Goal: Task Accomplishment & Management: Manage account settings

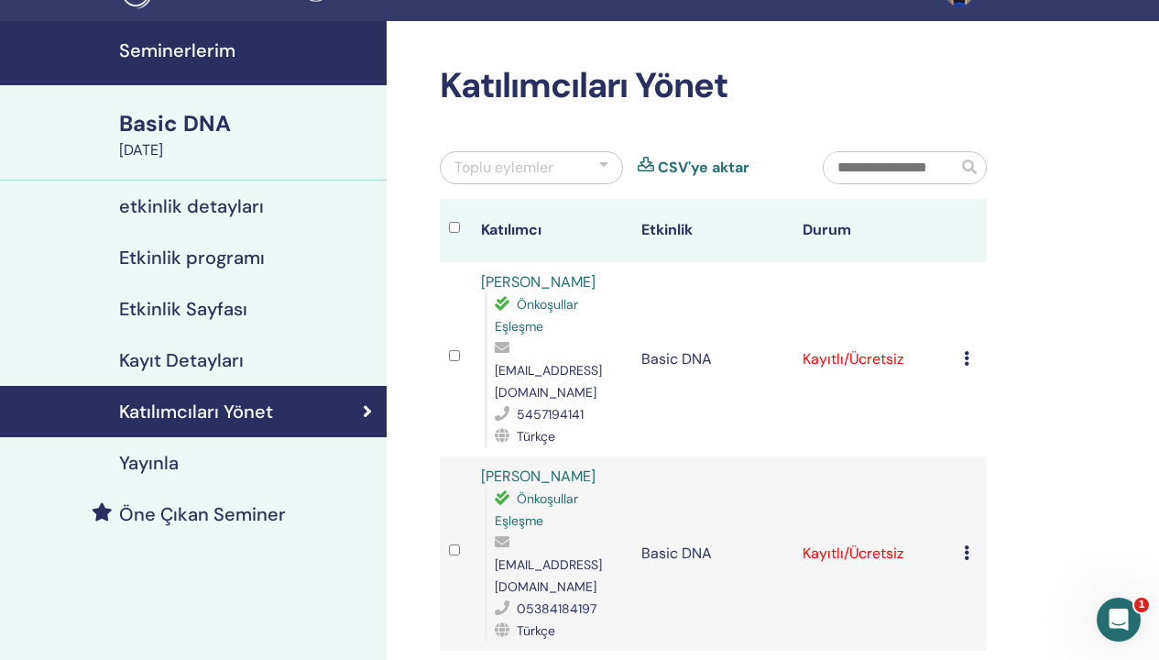
scroll to position [132, 0]
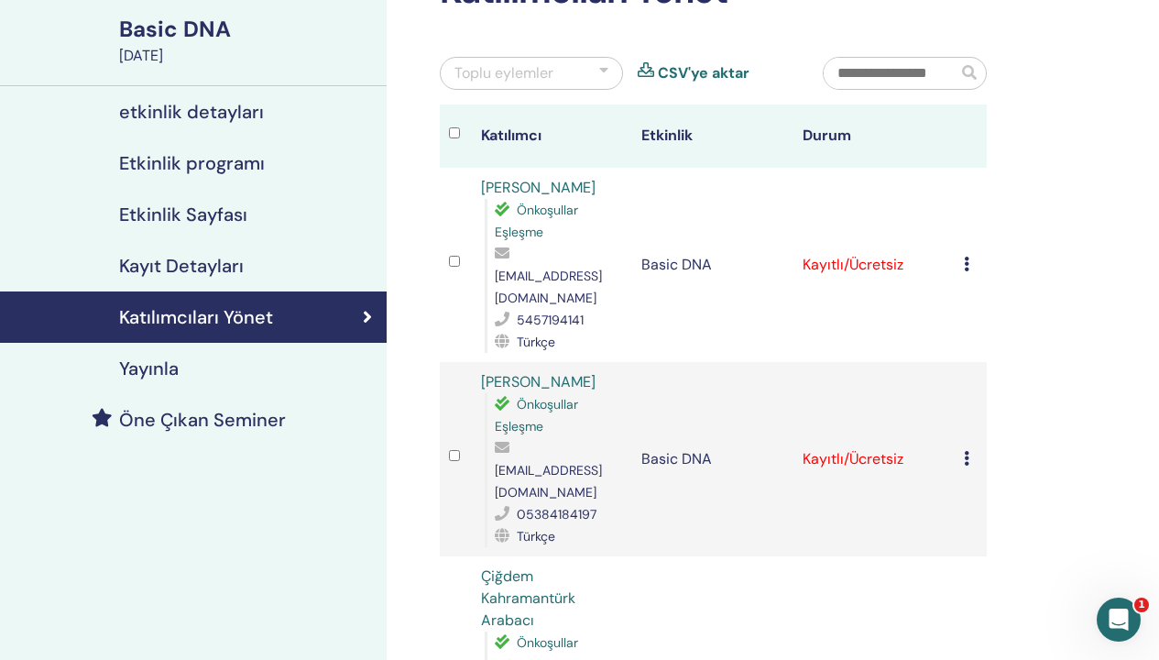
click at [967, 257] on icon at bounding box center [966, 264] width 5 height 15
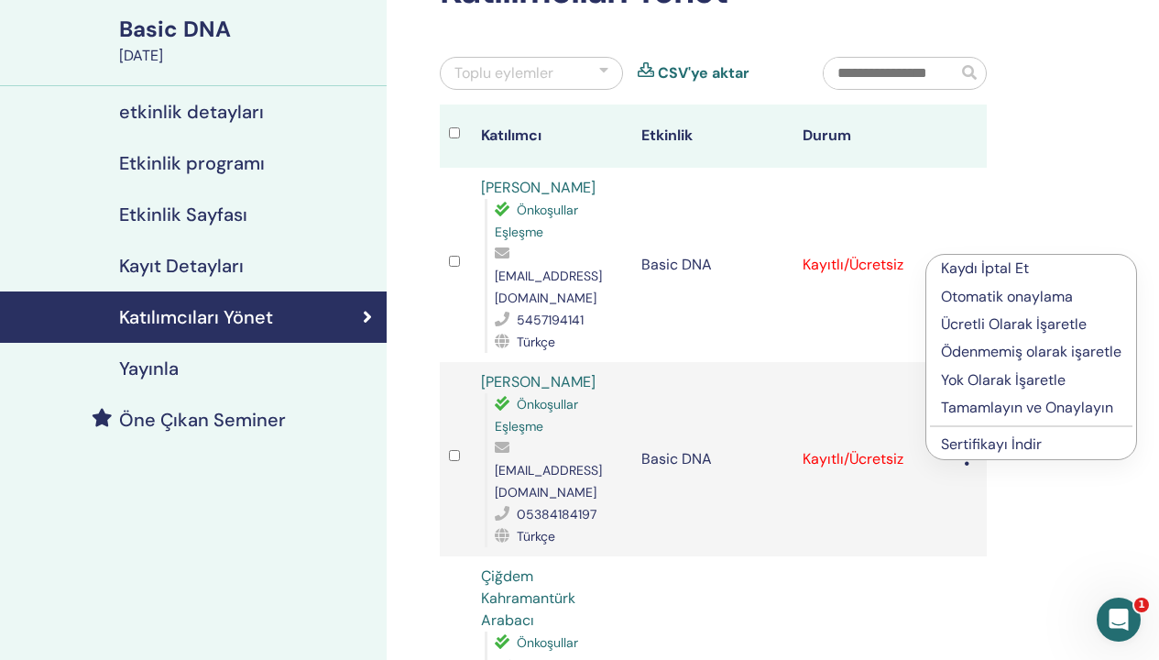
click at [1051, 322] on p "Ücretli Olarak İşaretle" at bounding box center [1031, 324] width 181 height 22
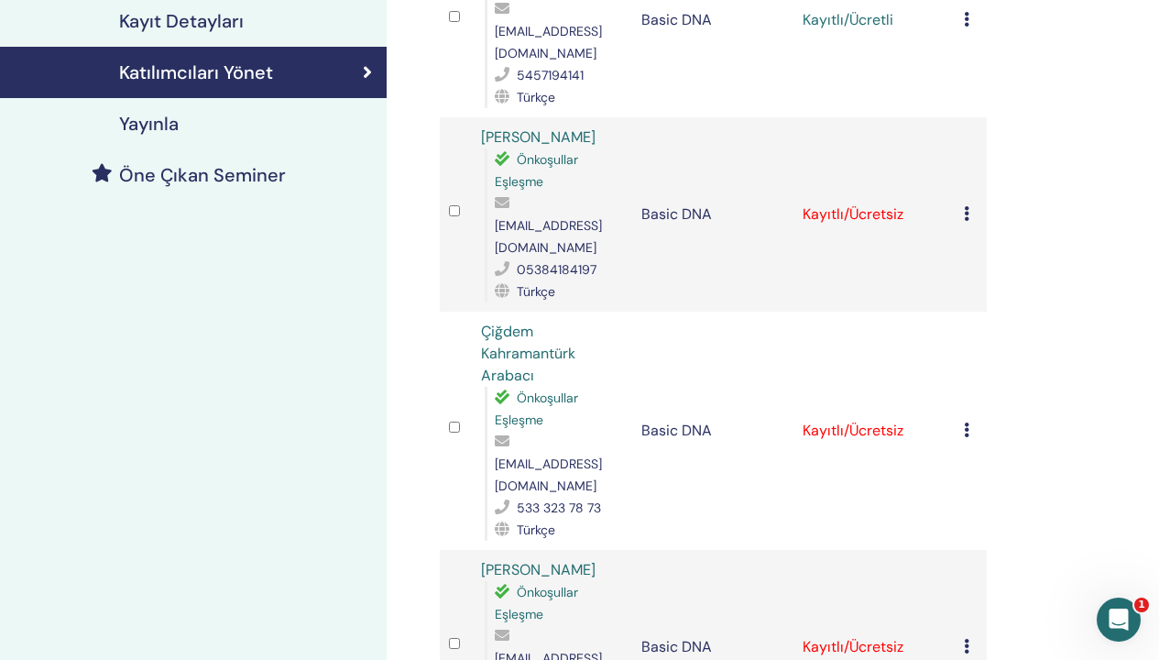
scroll to position [400, 0]
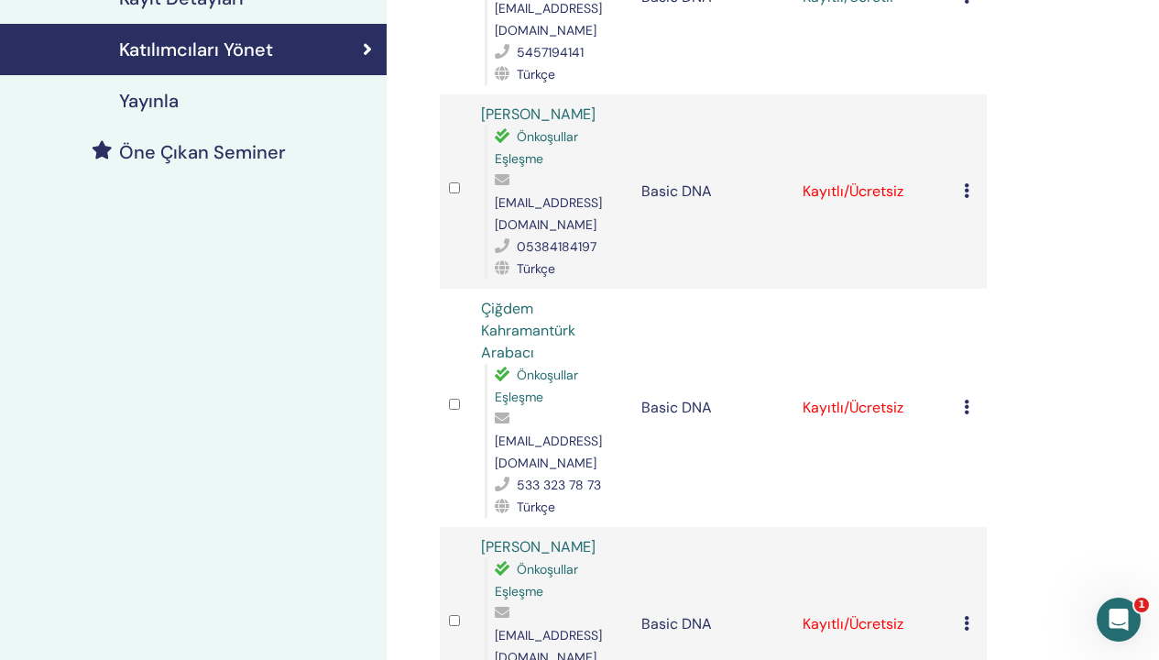
click at [967, 400] on icon at bounding box center [966, 407] width 5 height 15
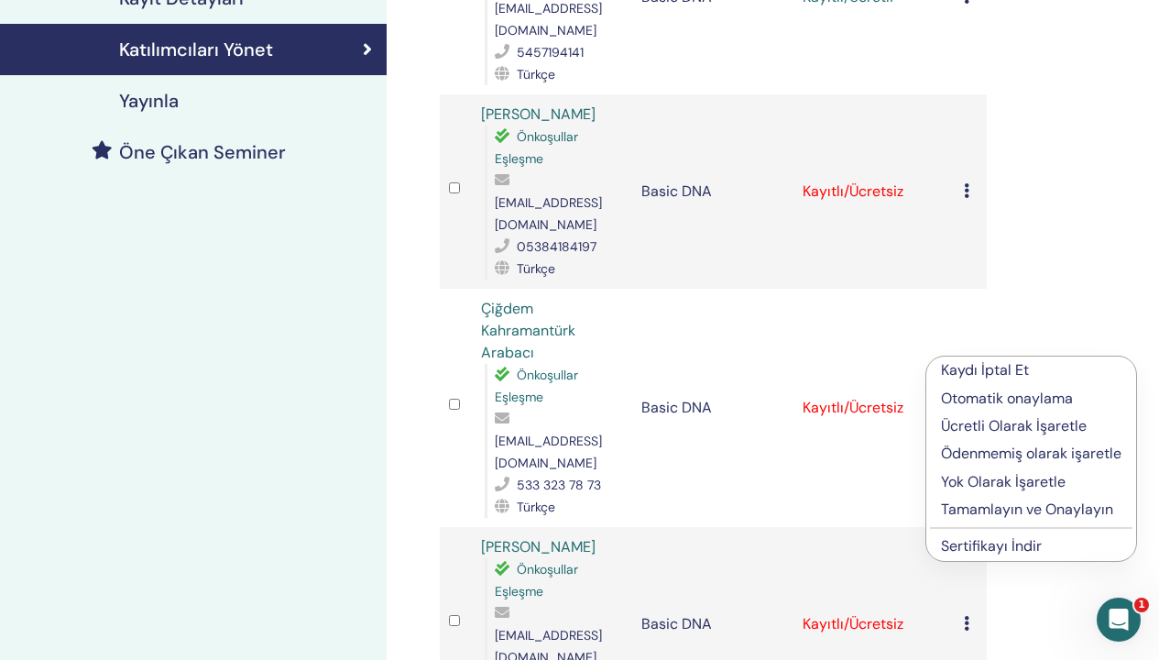
click at [999, 423] on p "Ücretli Olarak İşaretle" at bounding box center [1031, 426] width 181 height 22
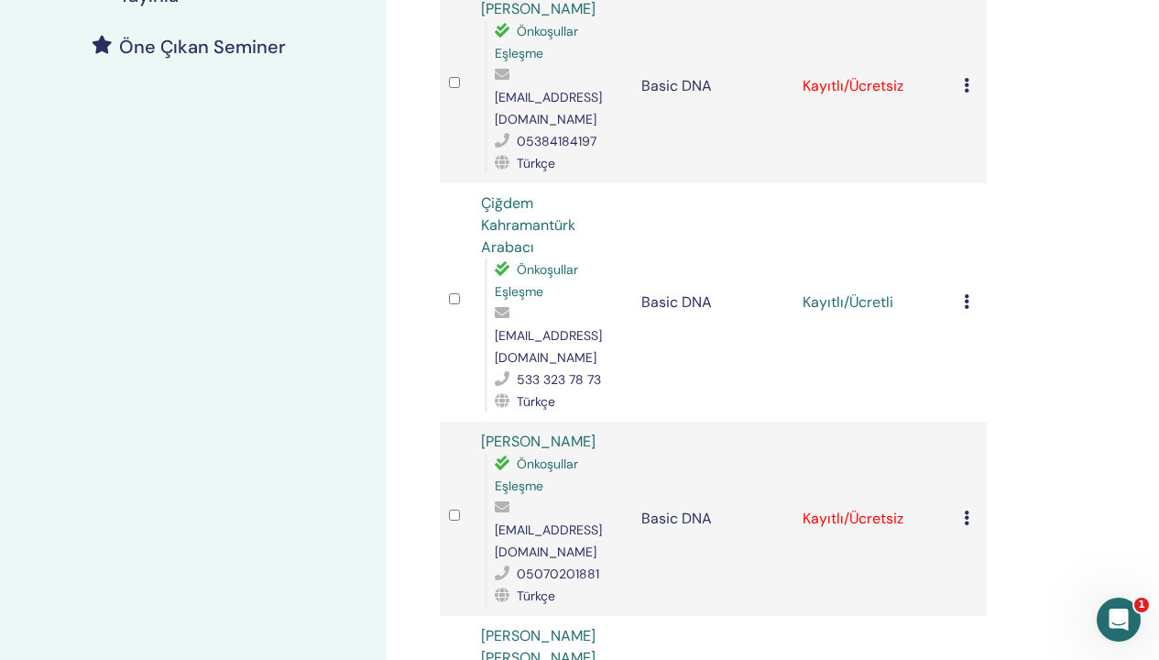
scroll to position [635, 0]
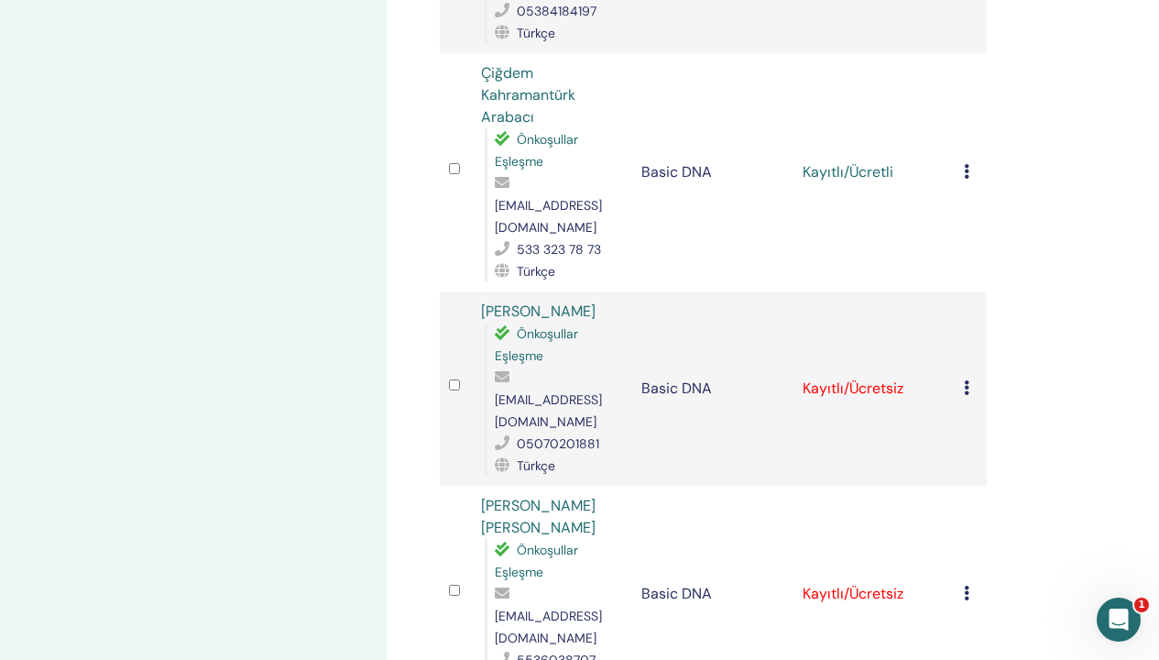
click at [971, 378] on div "Kaydı İptal Et Otomatik onaylama Ücretli Olarak İşaretle Ödenmemiş olarak işare…" at bounding box center [971, 389] width 14 height 22
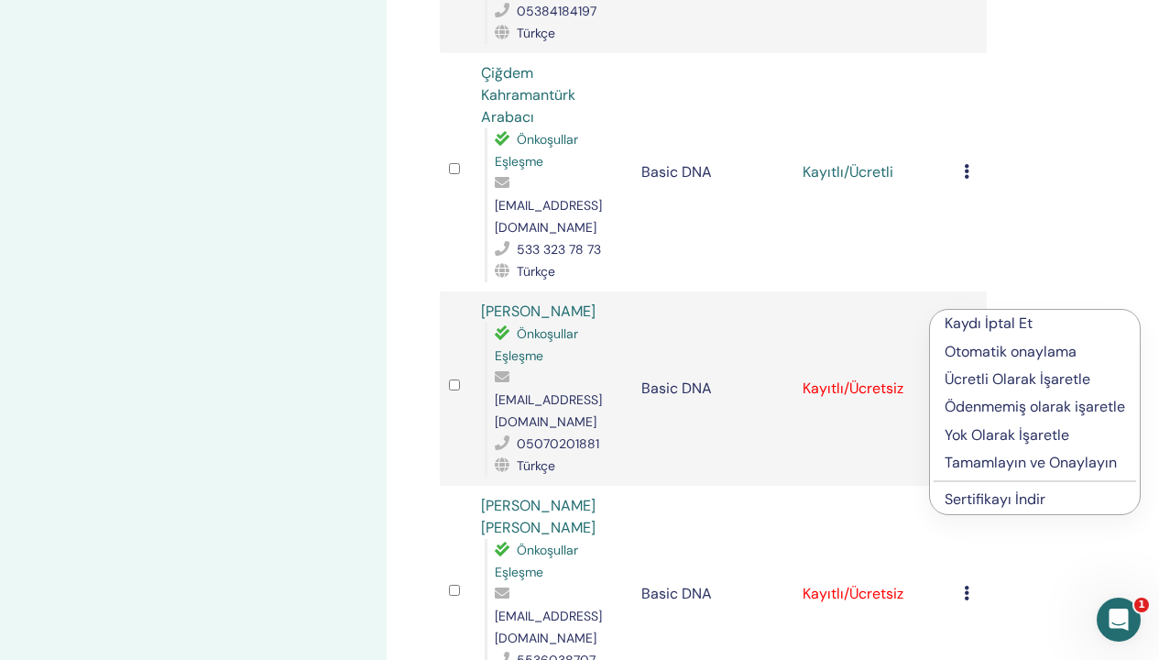
click at [994, 379] on p "Ücretli Olarak İşaretle" at bounding box center [1035, 379] width 181 height 22
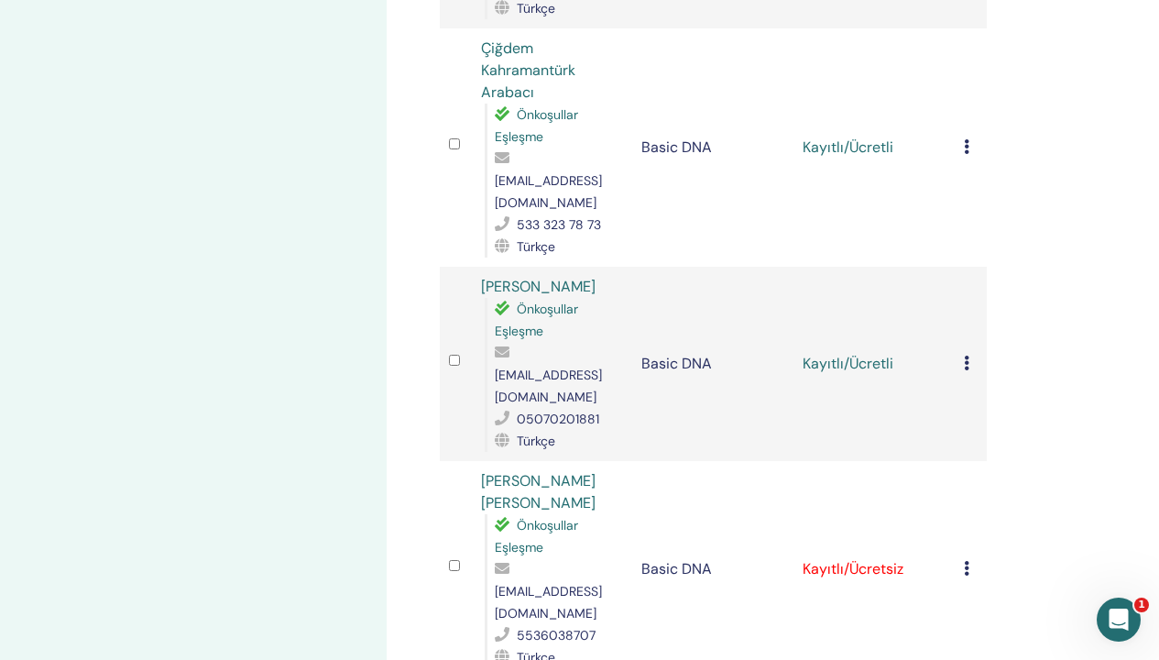
scroll to position [693, 0]
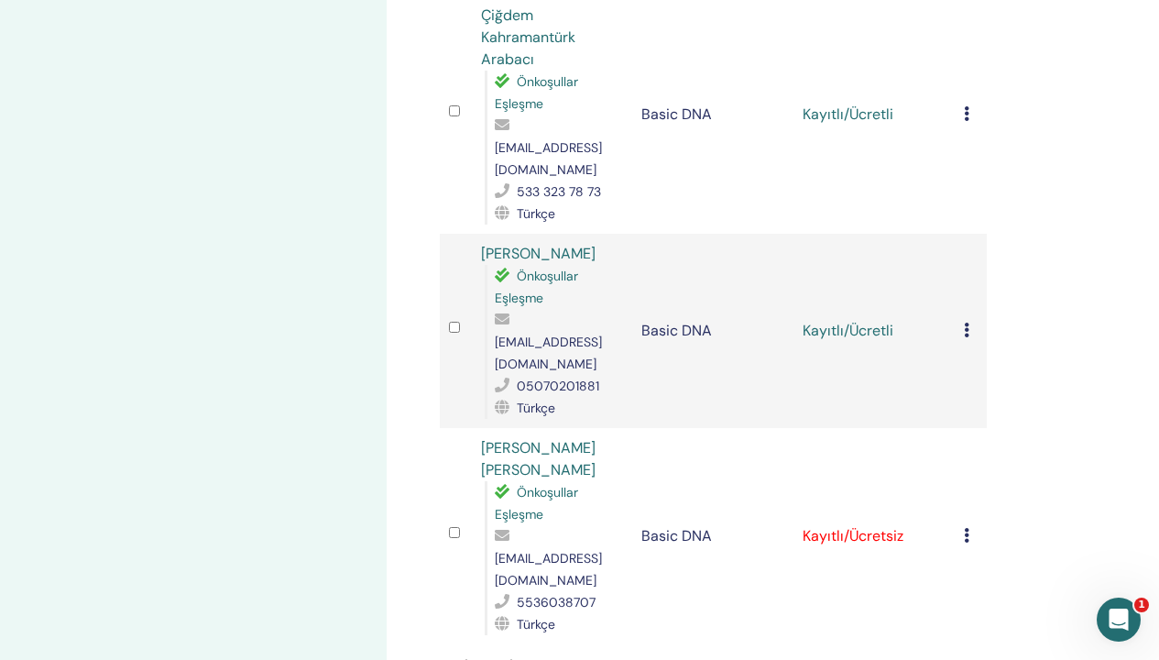
click at [967, 528] on icon at bounding box center [966, 535] width 5 height 15
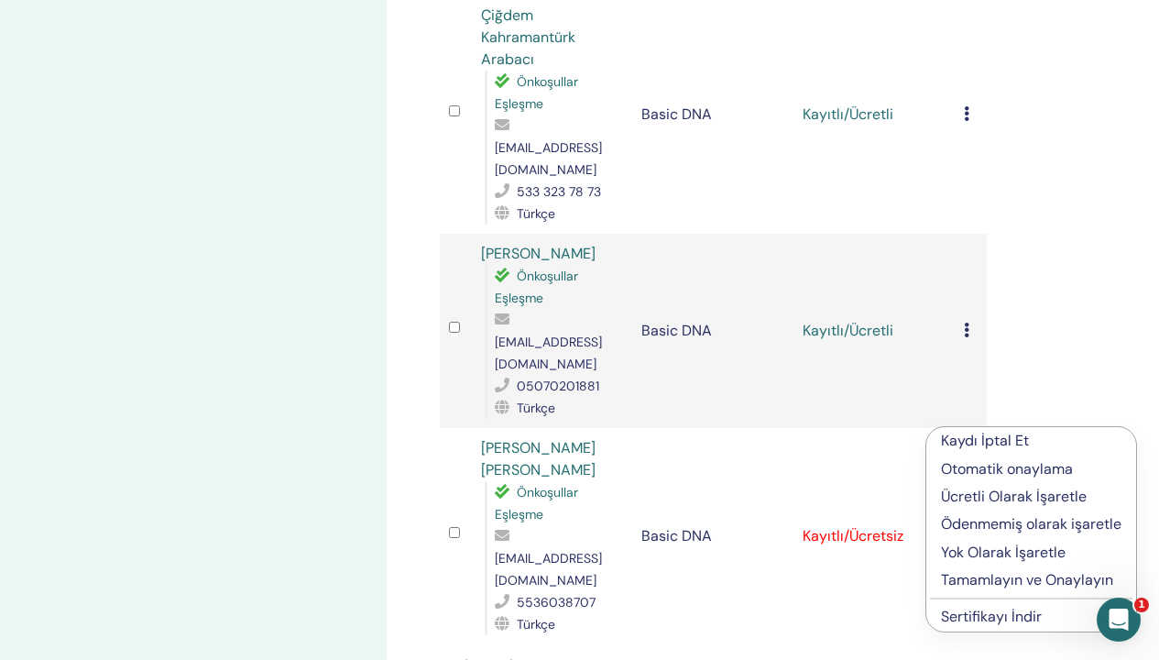
click at [993, 494] on p "Ücretli Olarak İşaretle" at bounding box center [1031, 497] width 181 height 22
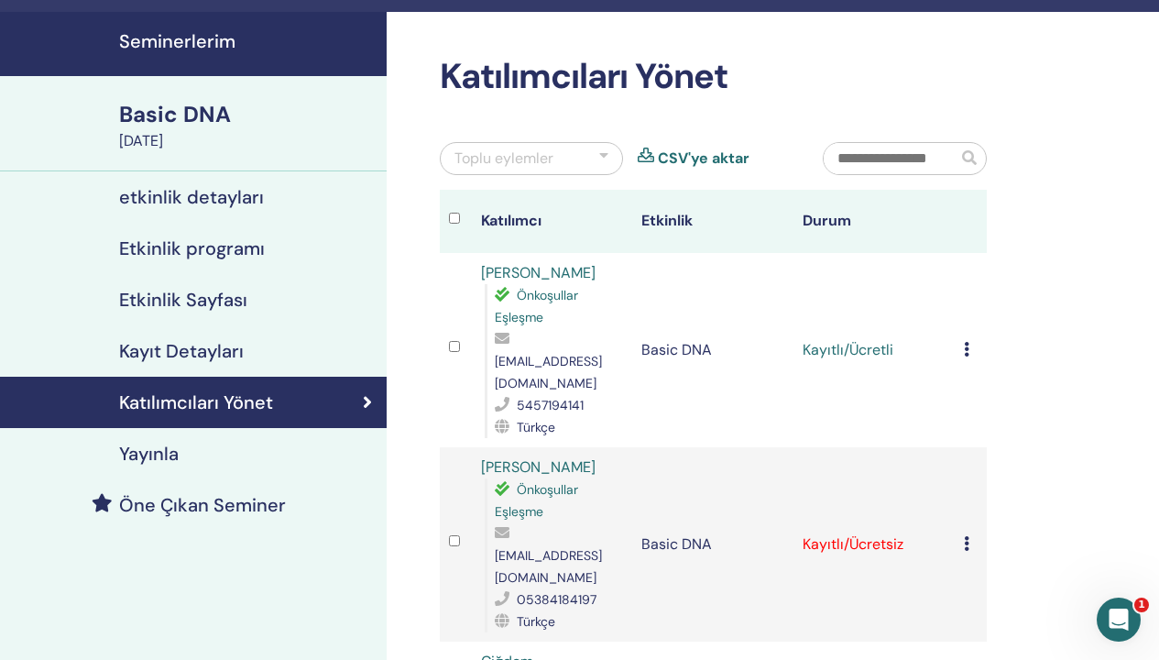
scroll to position [116, 0]
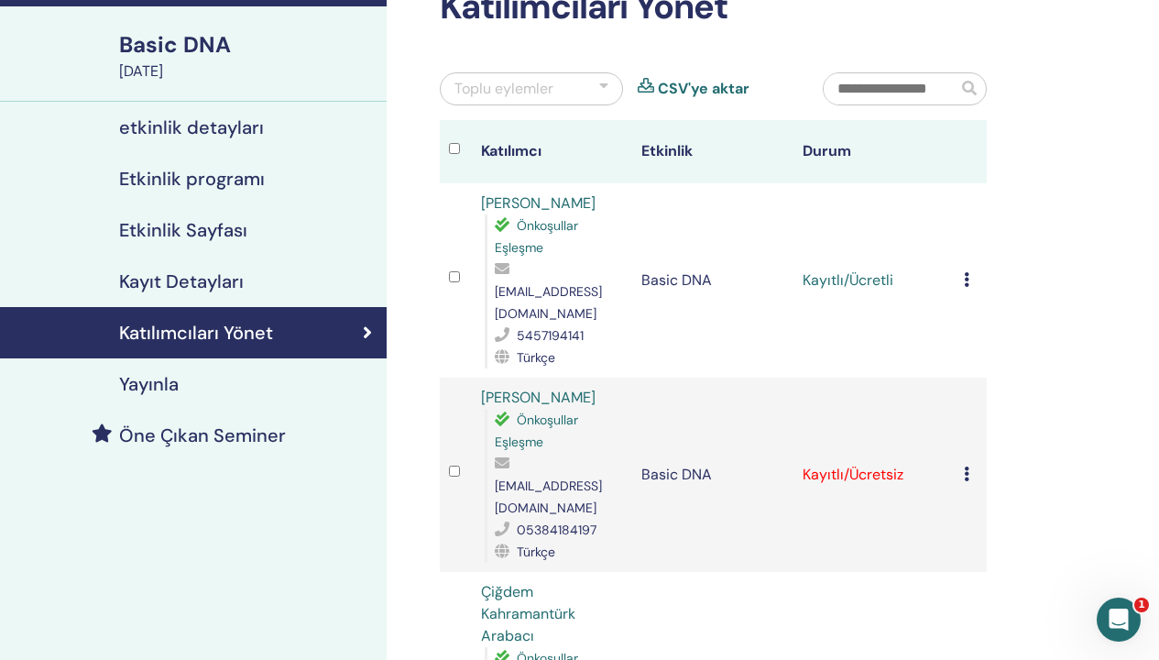
click at [968, 273] on icon at bounding box center [966, 279] width 5 height 15
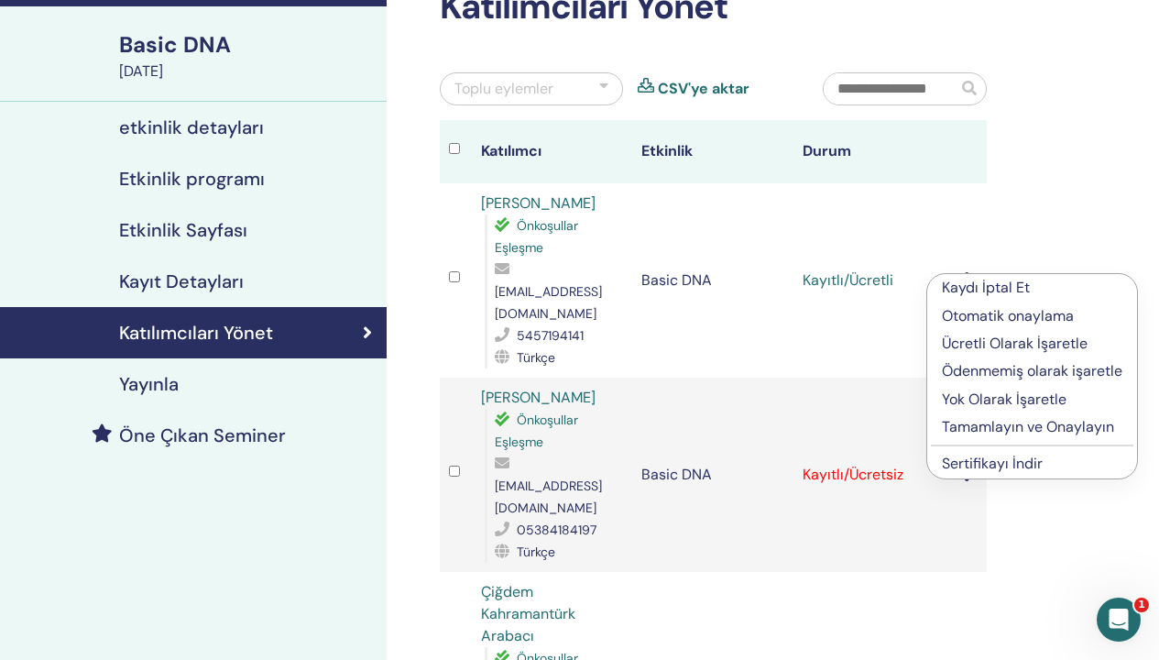
click at [1032, 424] on p "Tamamlayın ve Onaylayın" at bounding box center [1032, 427] width 181 height 22
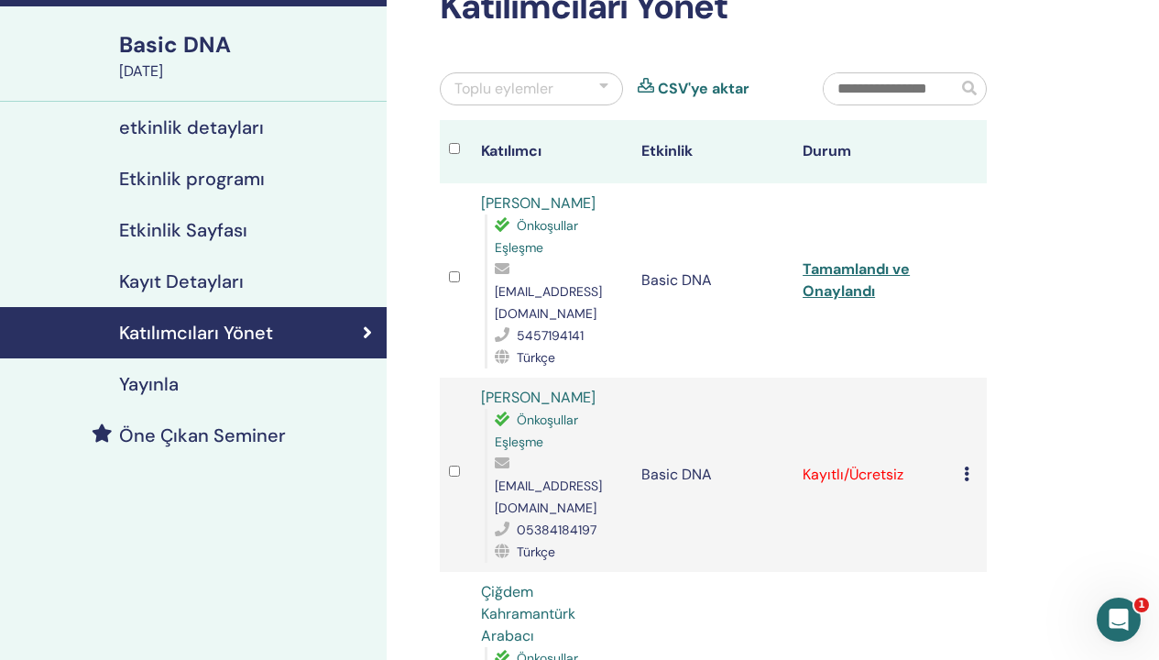
click at [860, 261] on link "Tamamlandı ve Onaylandı" at bounding box center [856, 279] width 107 height 41
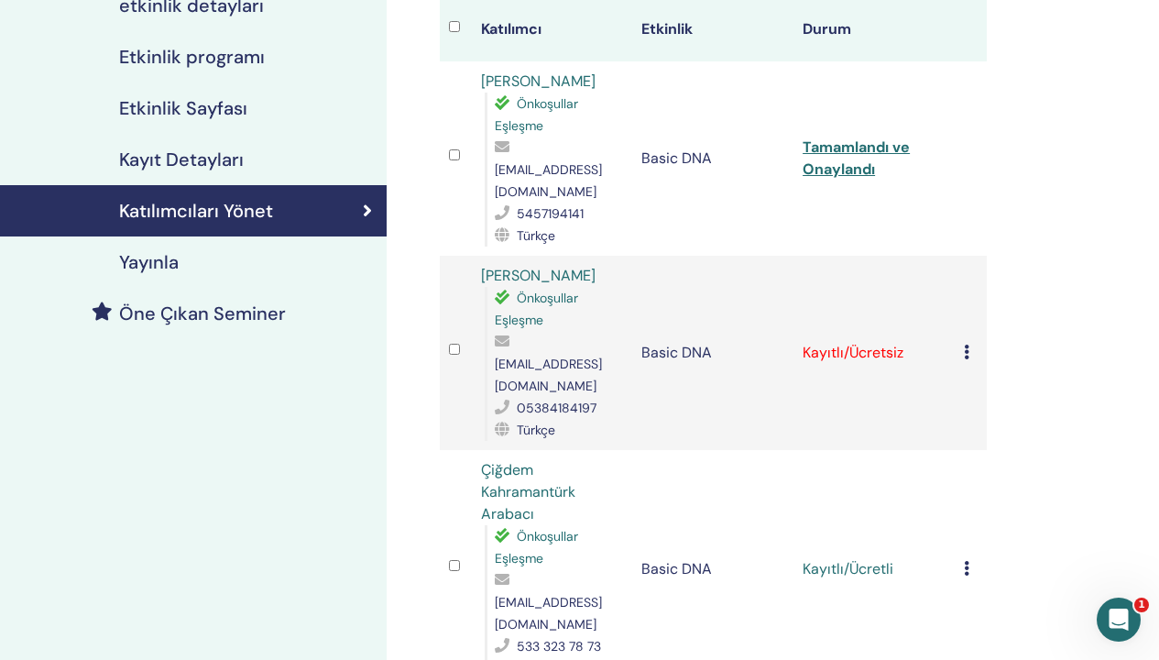
scroll to position [332, 0]
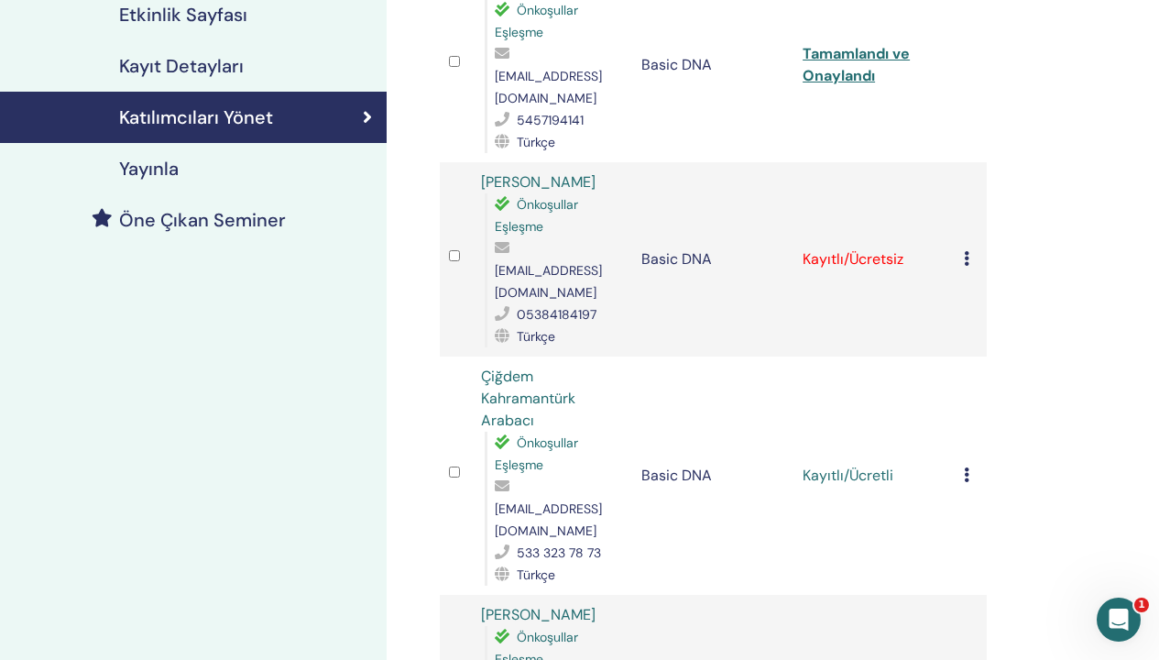
click at [966, 467] on icon at bounding box center [966, 474] width 5 height 15
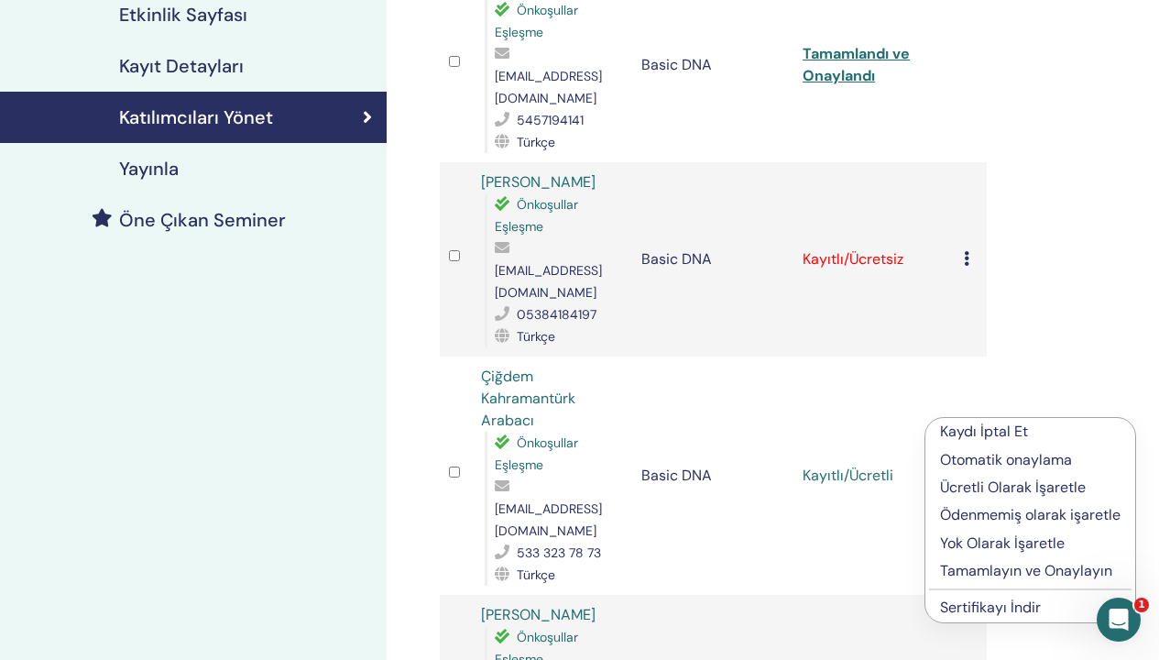
click at [1005, 571] on p "Tamamlayın ve Onaylayın" at bounding box center [1030, 571] width 181 height 22
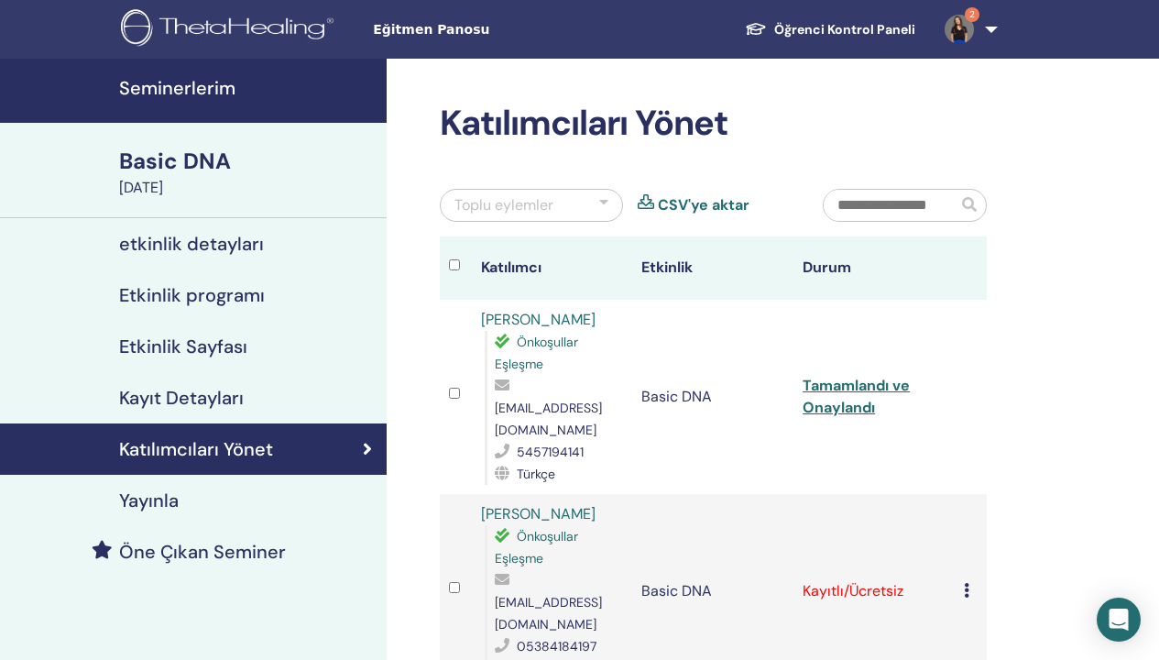
scroll to position [332, 0]
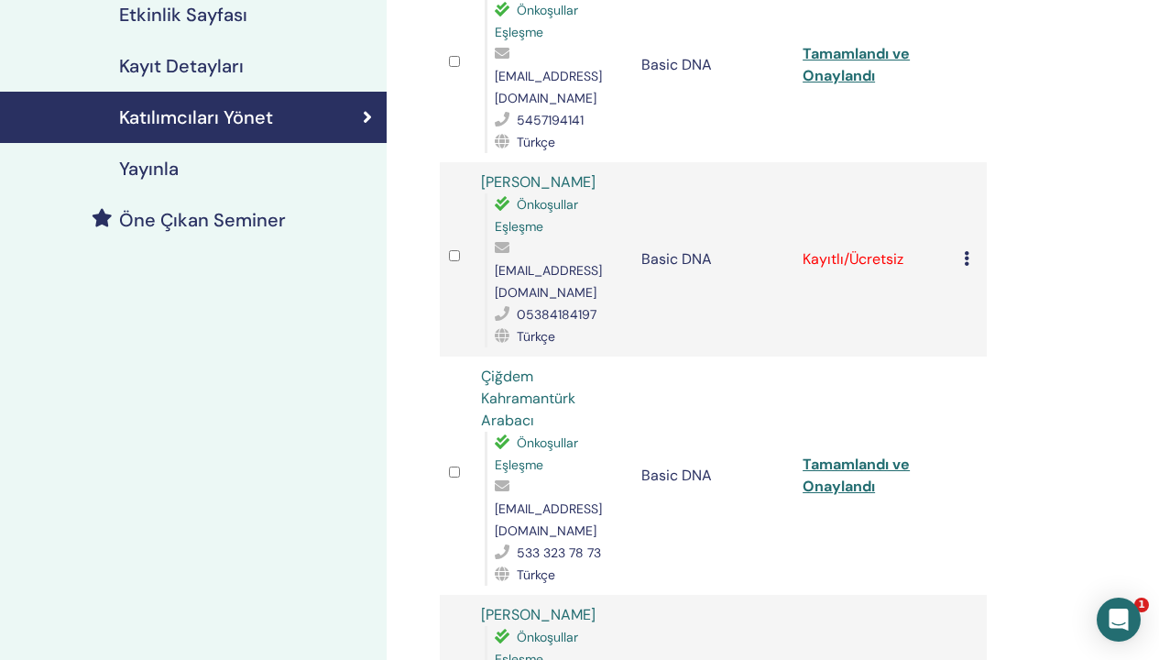
click at [849, 455] on link "Tamamlandı ve Onaylandı" at bounding box center [856, 475] width 107 height 41
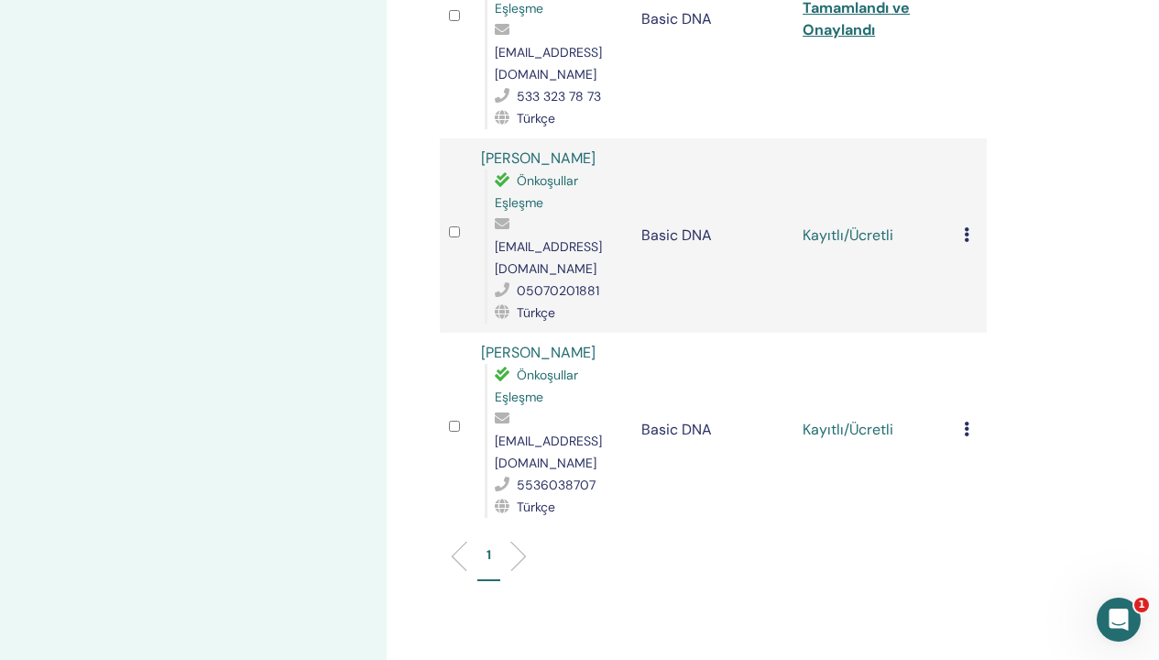
scroll to position [616, 0]
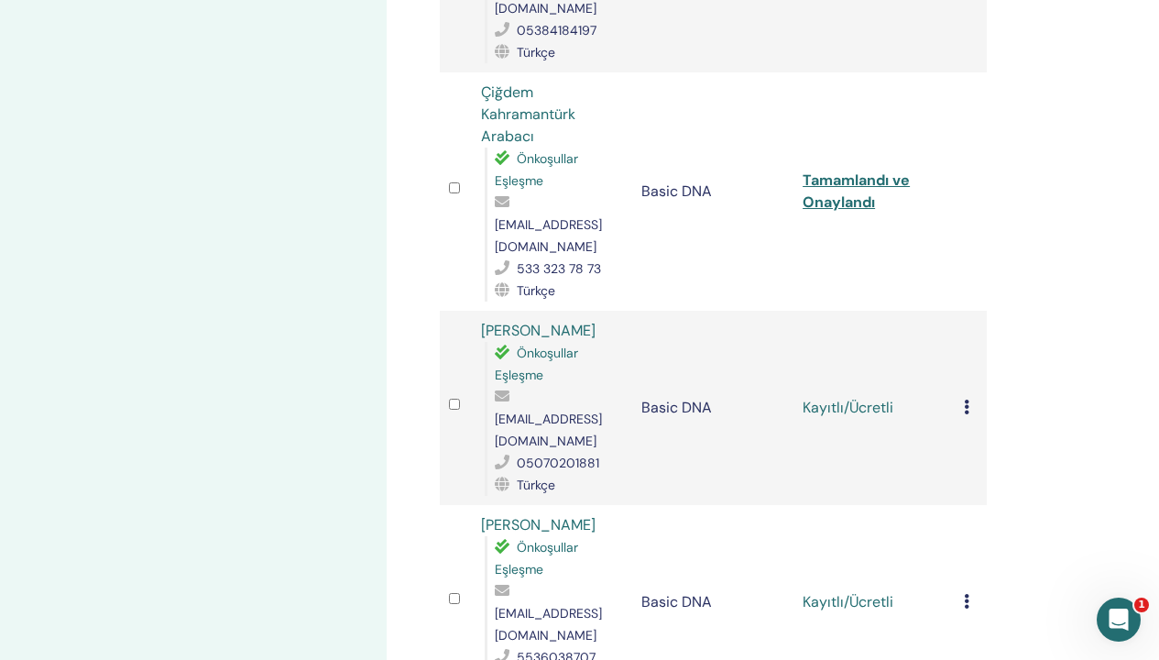
click at [969, 400] on icon at bounding box center [966, 407] width 5 height 15
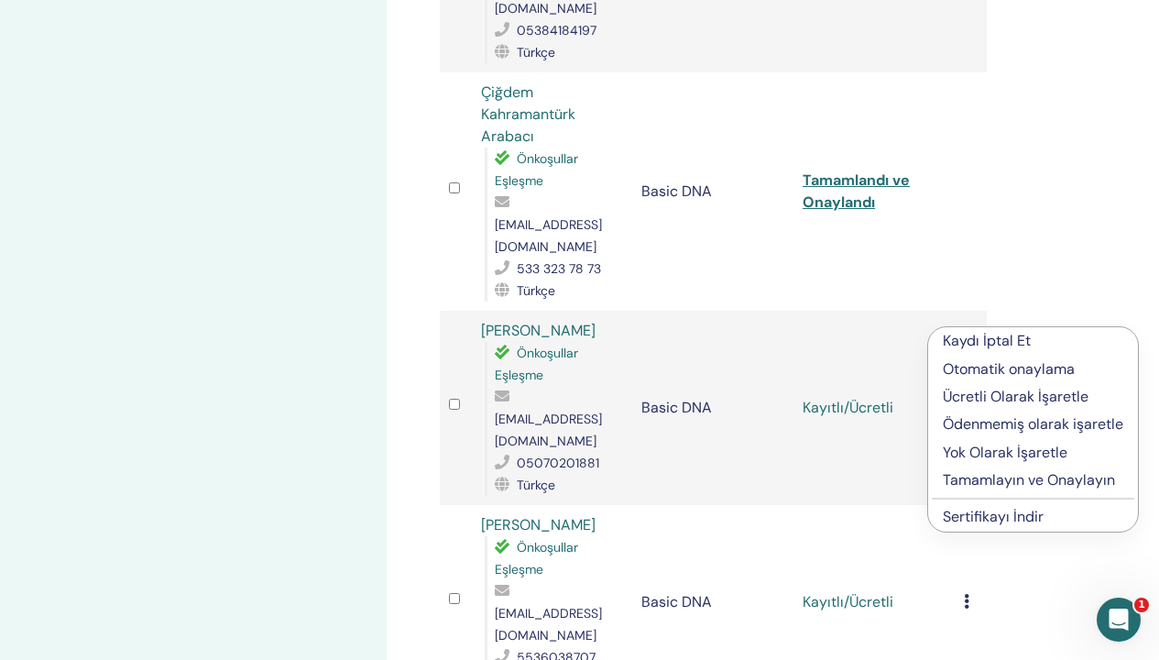
click at [1005, 478] on p "Tamamlayın ve Onaylayın" at bounding box center [1033, 480] width 181 height 22
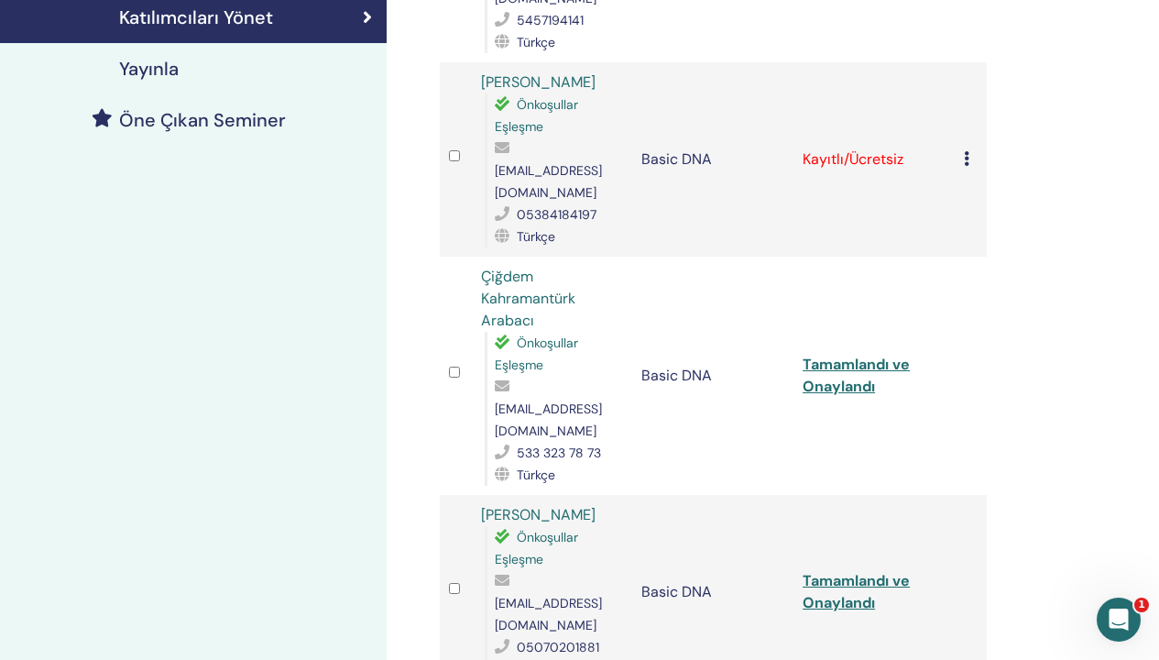
click at [855, 571] on link "Tamamlandı ve Onaylandı" at bounding box center [856, 591] width 107 height 41
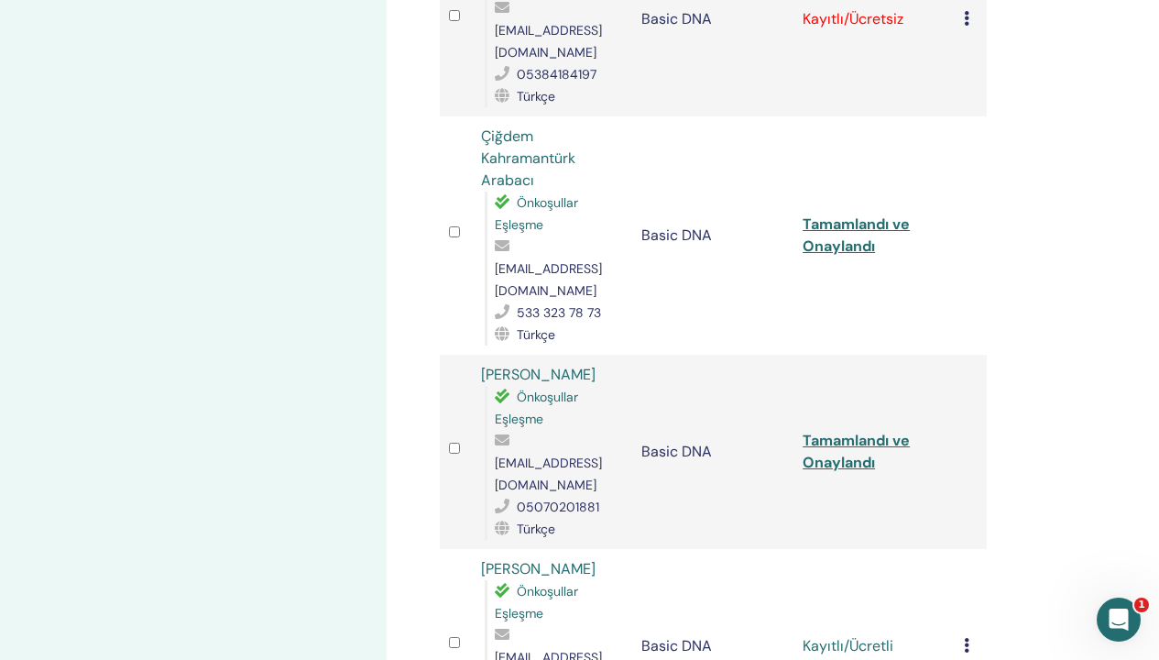
scroll to position [716, 0]
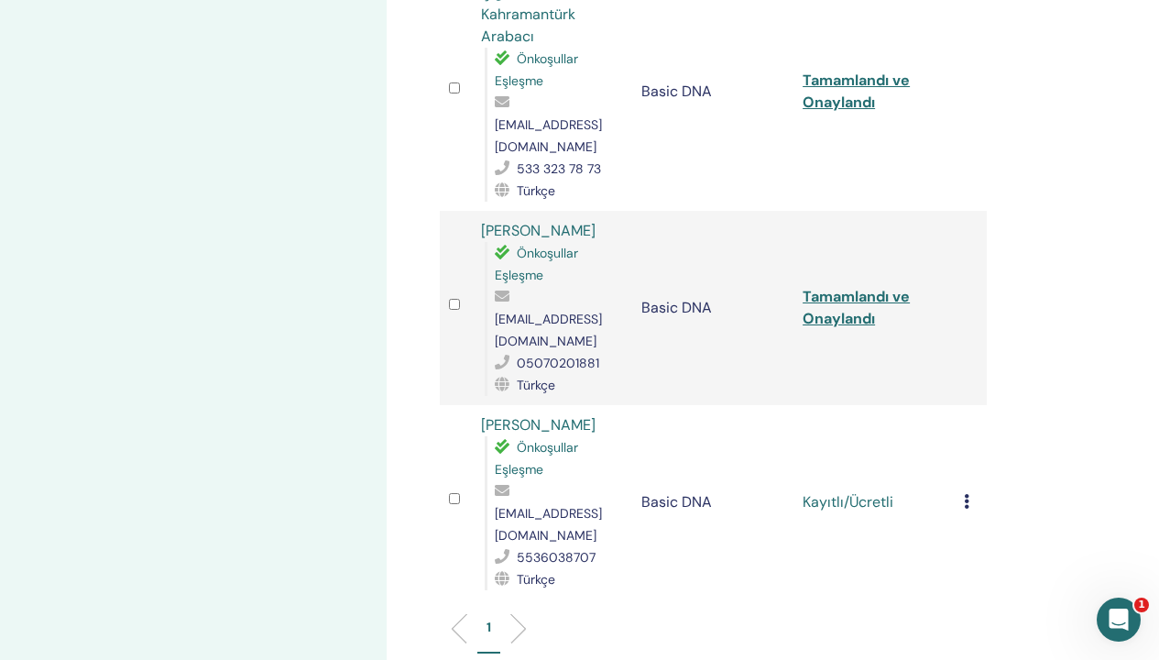
click at [964, 494] on icon at bounding box center [966, 501] width 5 height 15
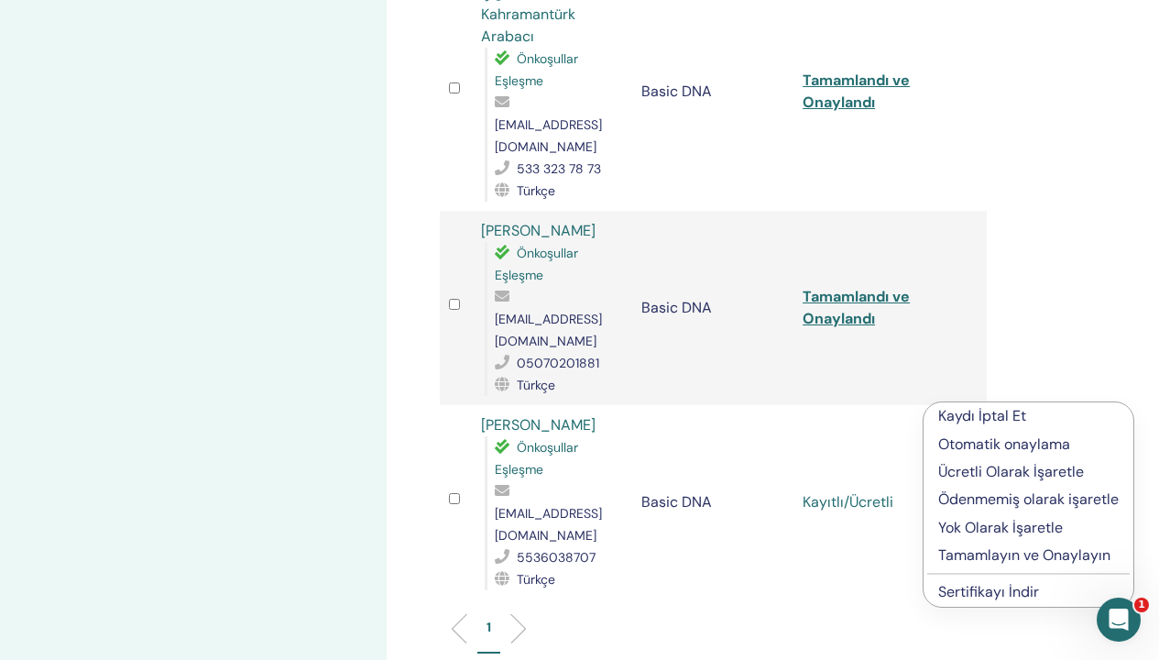
click at [1007, 557] on p "Tamamlayın ve Onaylayın" at bounding box center [1029, 555] width 181 height 22
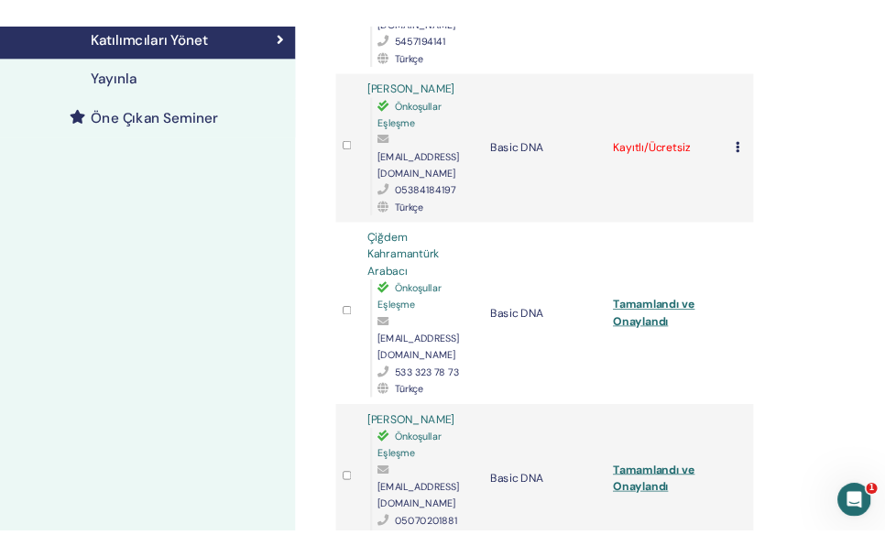
scroll to position [568, 0]
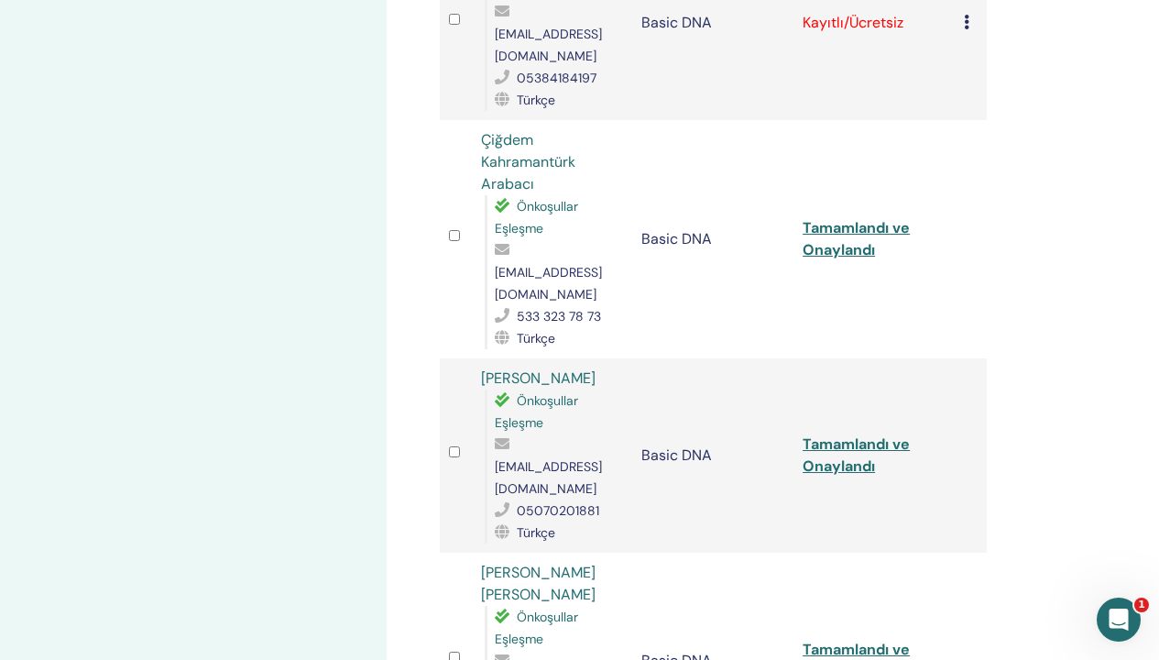
click at [860, 640] on link "Tamamlandı ve Onaylandı" at bounding box center [856, 660] width 107 height 41
click at [839, 640] on link "Tamamlandı ve Onaylandı" at bounding box center [856, 660] width 107 height 41
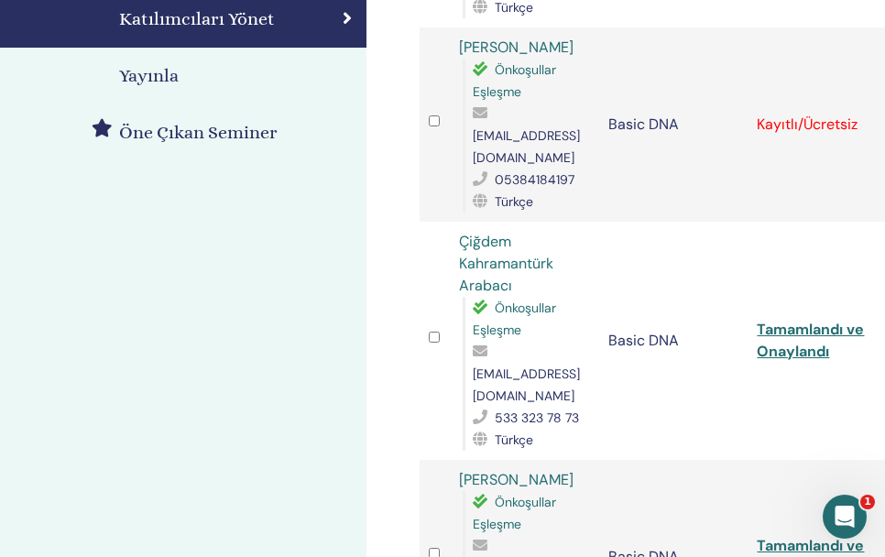
scroll to position [0, 0]
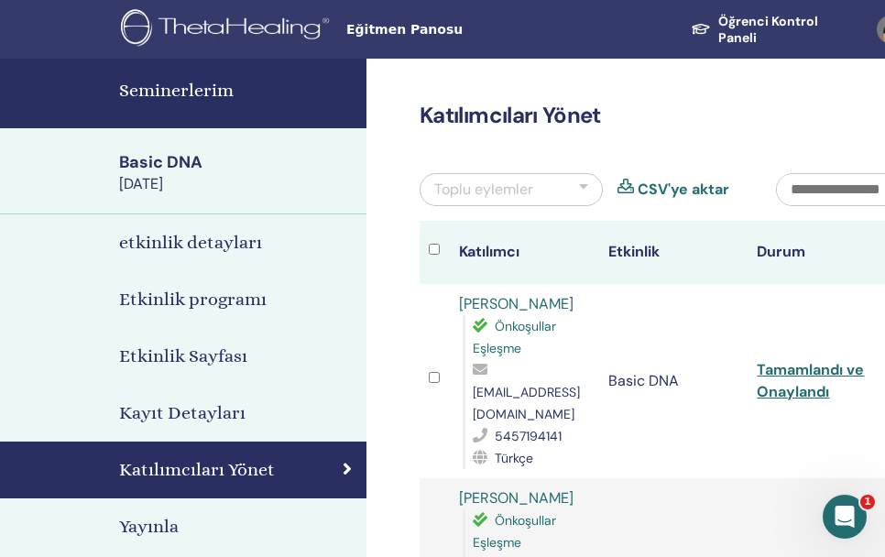
click at [152, 165] on div "Basic DNA" at bounding box center [237, 162] width 236 height 23
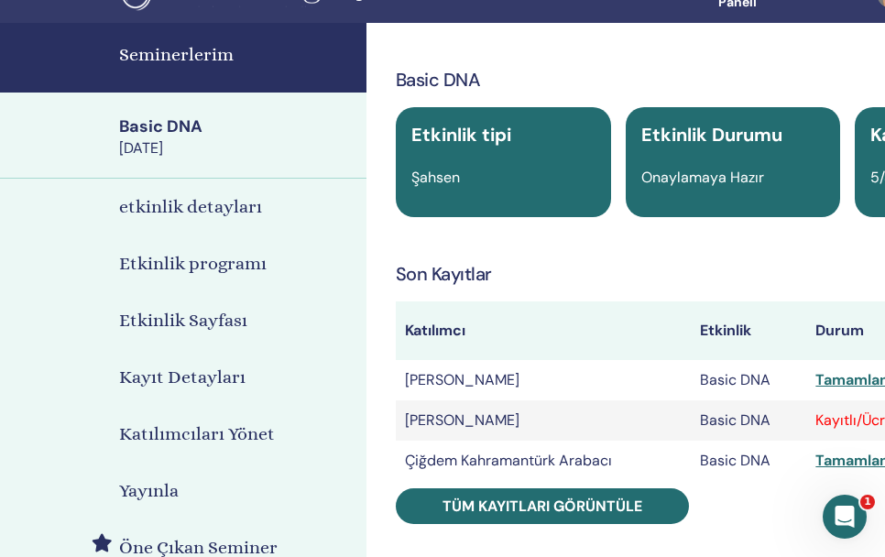
scroll to position [135, 0]
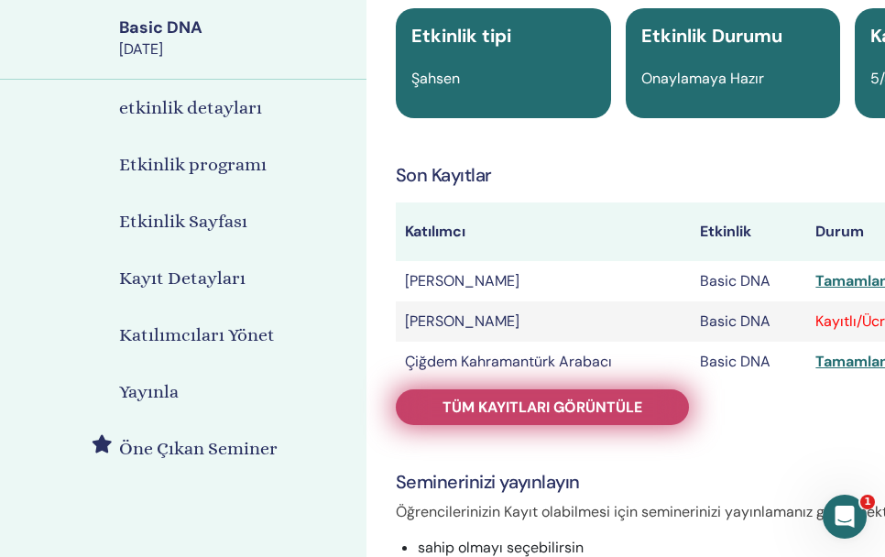
click at [605, 401] on span "Tüm kayıtları görüntüle" at bounding box center [543, 407] width 200 height 19
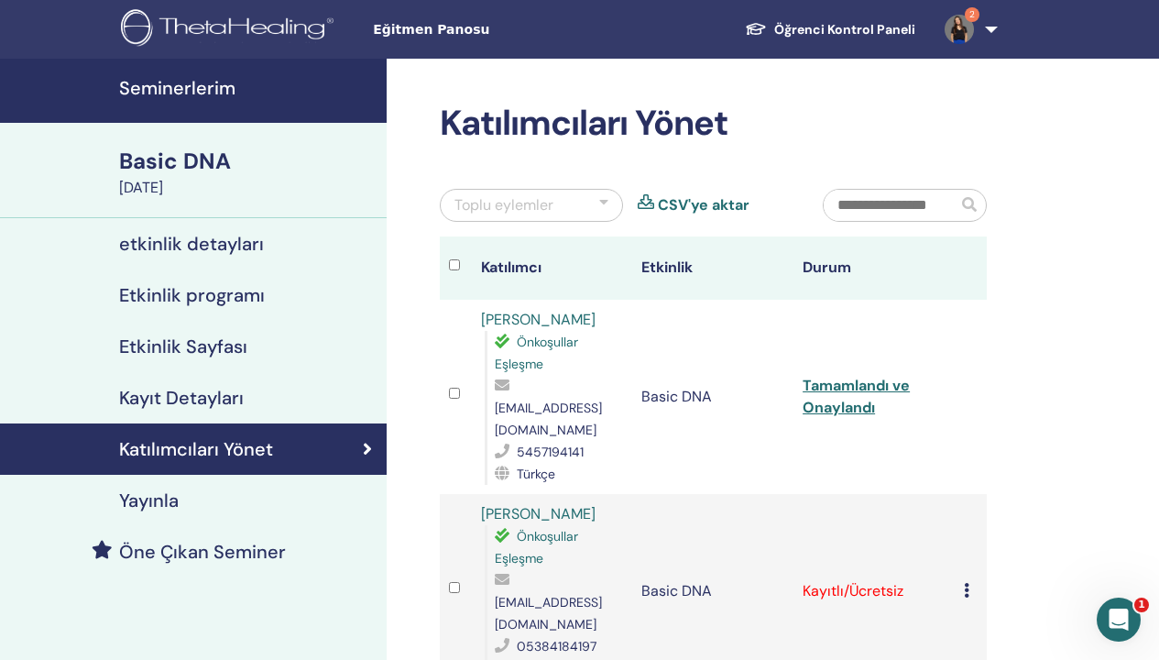
click at [967, 26] on img at bounding box center [959, 29] width 29 height 29
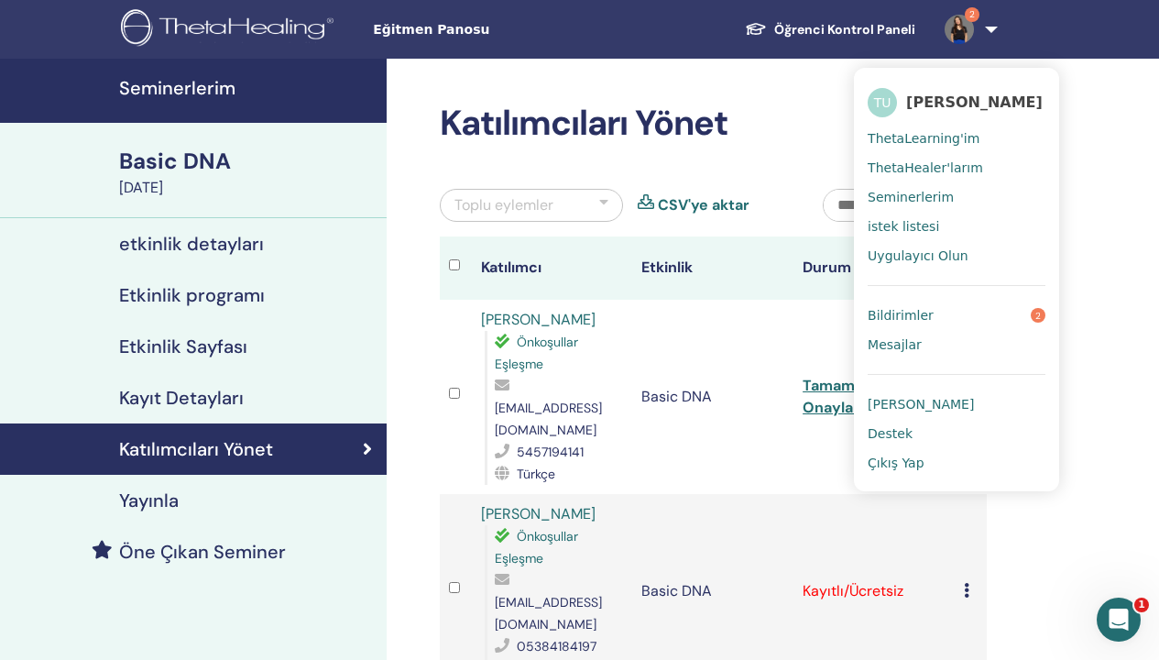
click at [923, 313] on span "Bildirimler" at bounding box center [901, 315] width 66 height 16
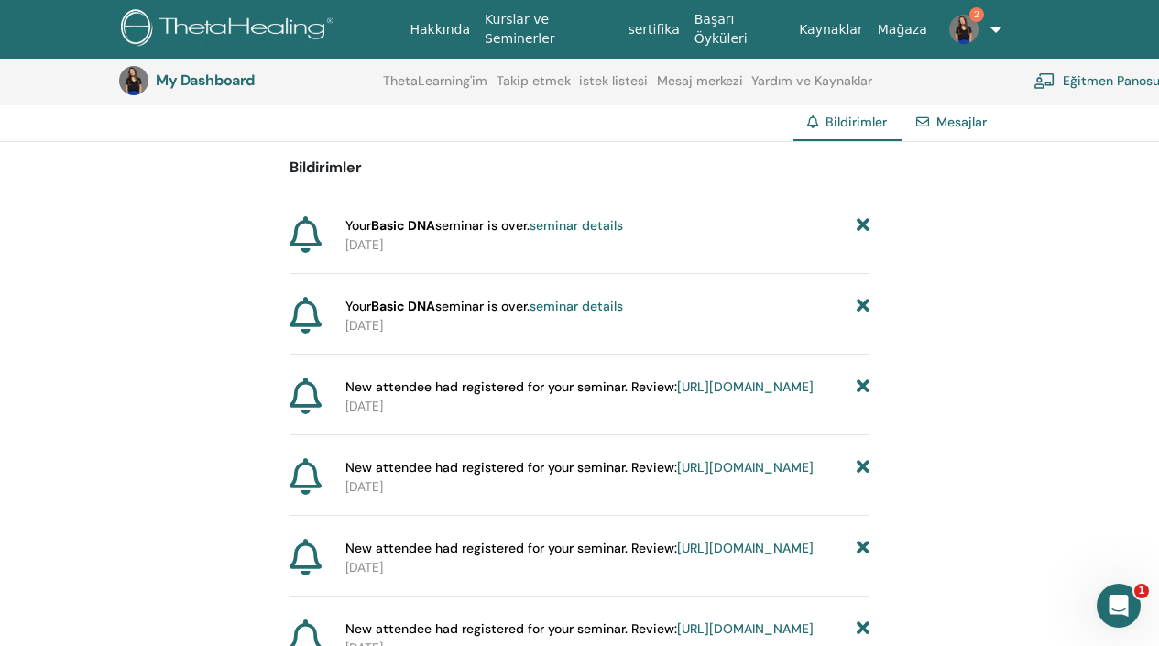
scroll to position [170, 0]
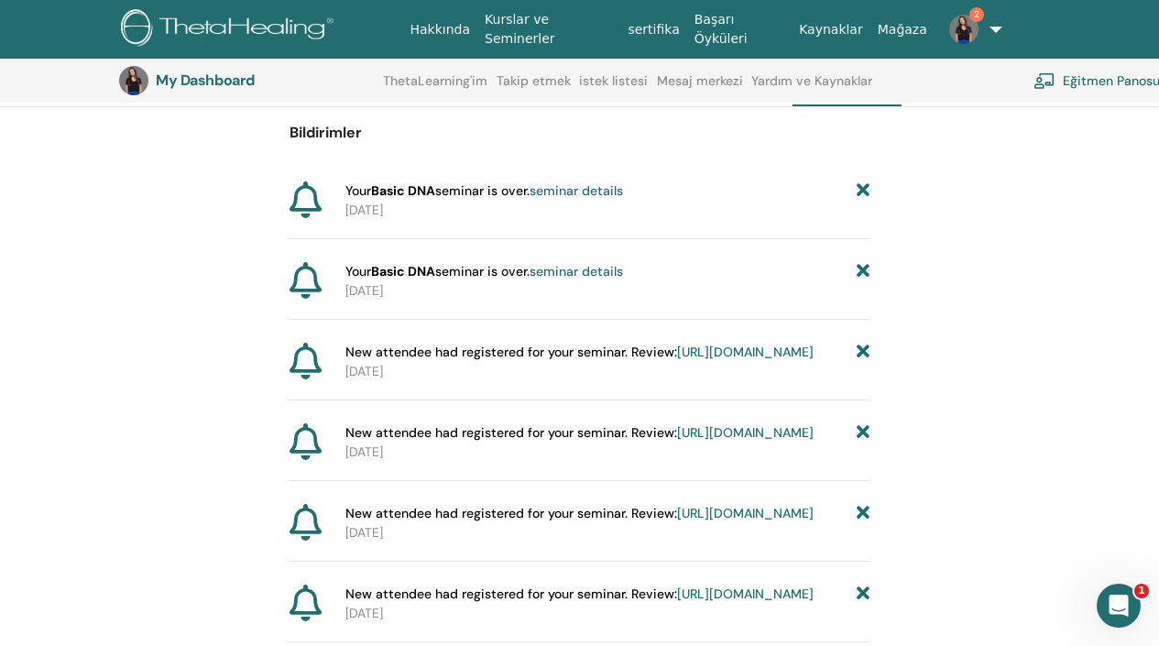
click at [677, 360] on link "[URL][DOMAIN_NAME]" at bounding box center [745, 352] width 137 height 16
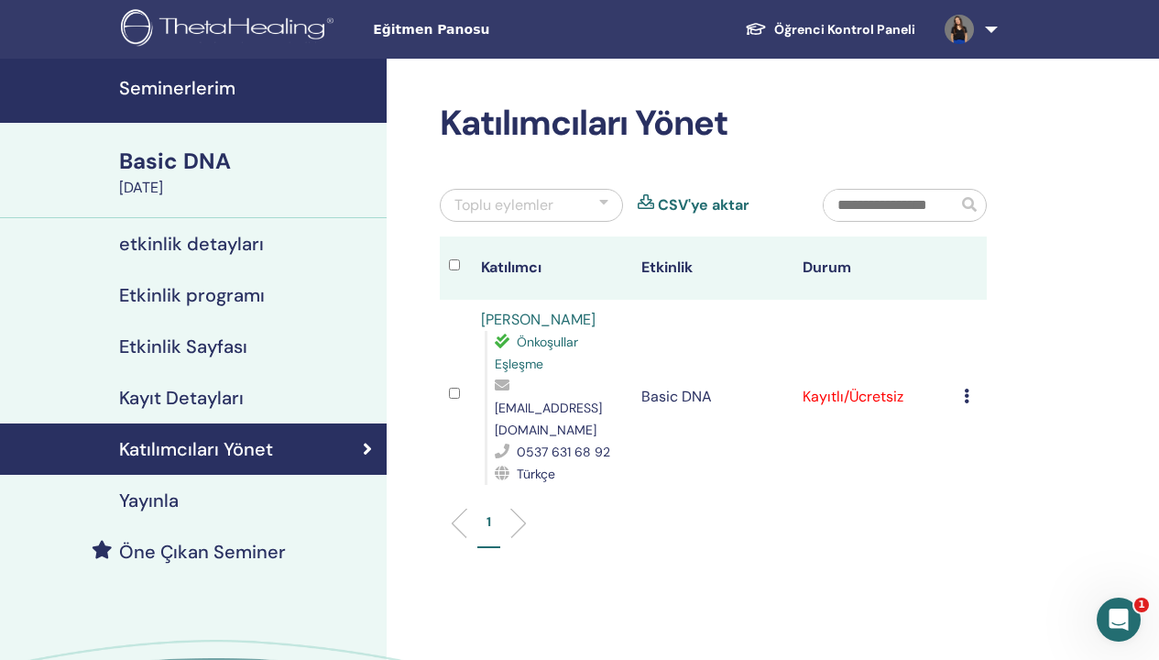
click at [968, 389] on icon at bounding box center [966, 396] width 5 height 15
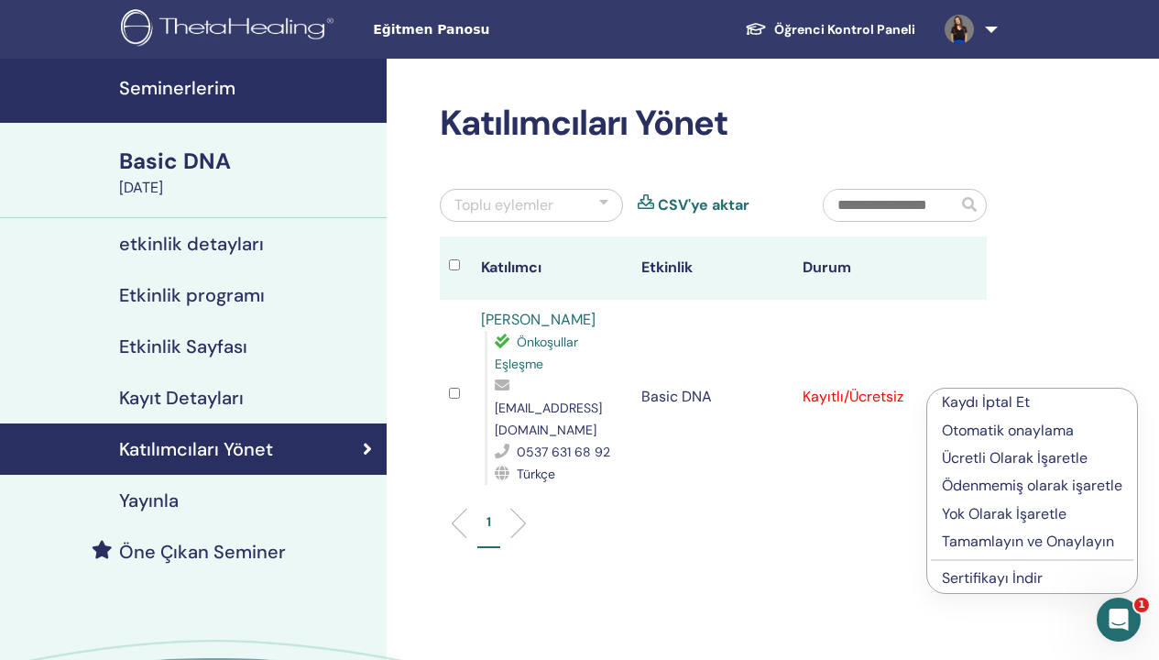
click at [1001, 541] on p "Tamamlayın ve Onaylayın" at bounding box center [1032, 542] width 181 height 22
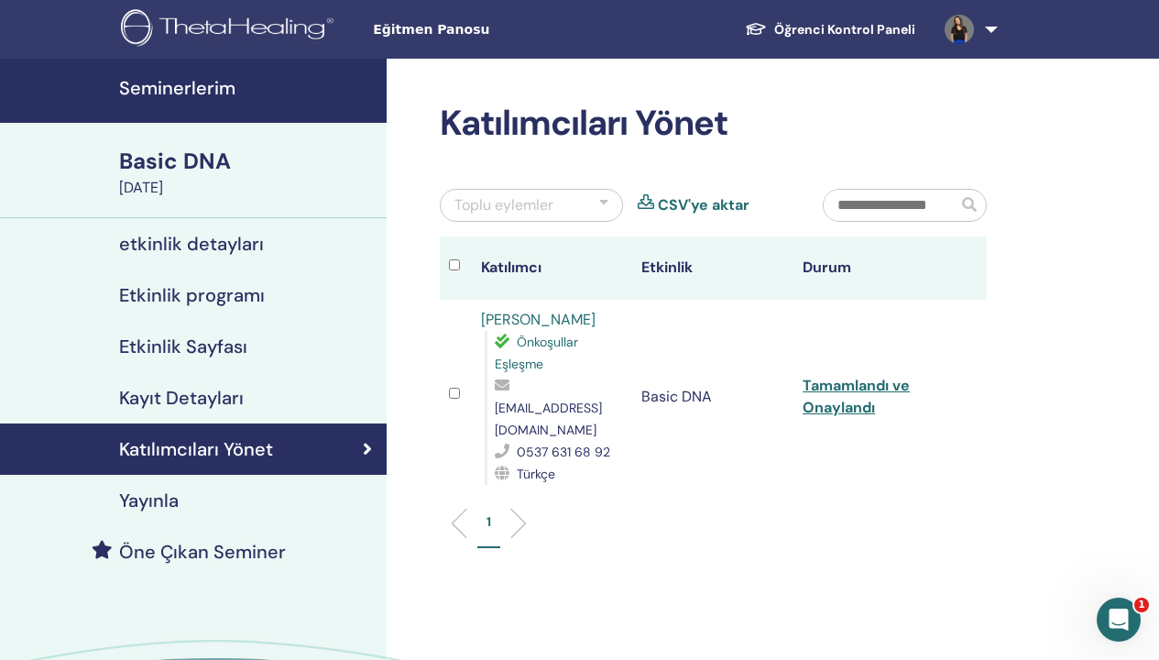
click at [852, 376] on link "Tamamlandı ve Onaylandı" at bounding box center [856, 396] width 107 height 41
click at [840, 376] on link "Tamamlandı ve Onaylandı" at bounding box center [856, 396] width 107 height 41
click at [179, 163] on div "Basic DNA" at bounding box center [247, 161] width 257 height 31
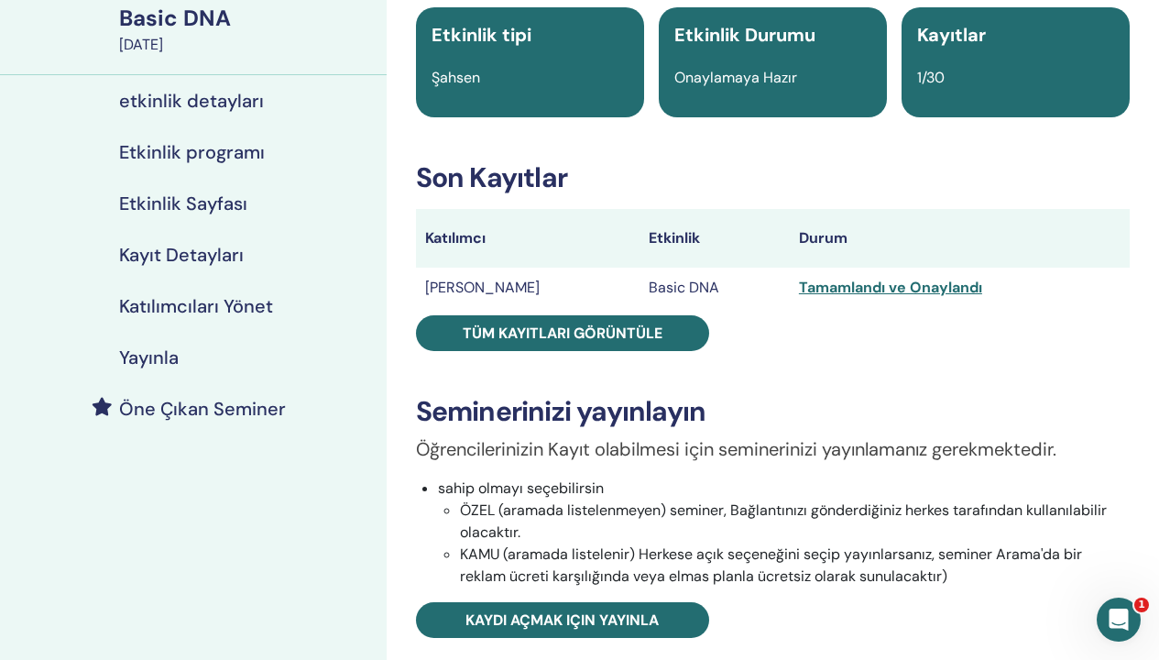
scroll to position [156, 0]
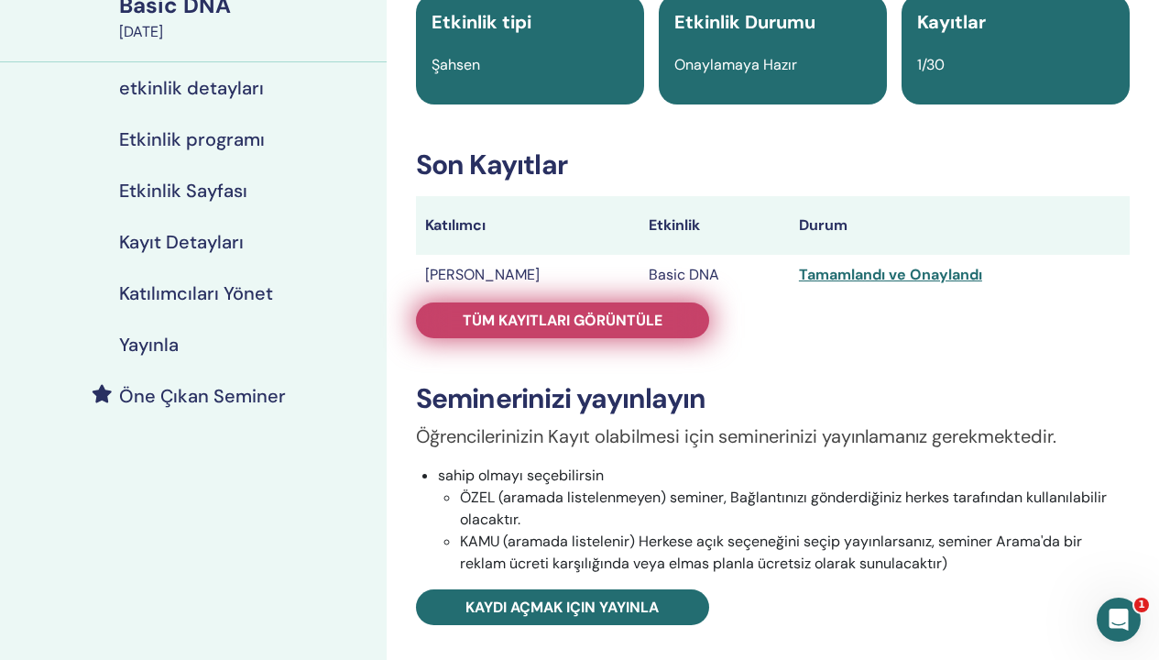
click at [654, 320] on span "Tüm kayıtları görüntüle" at bounding box center [563, 320] width 200 height 19
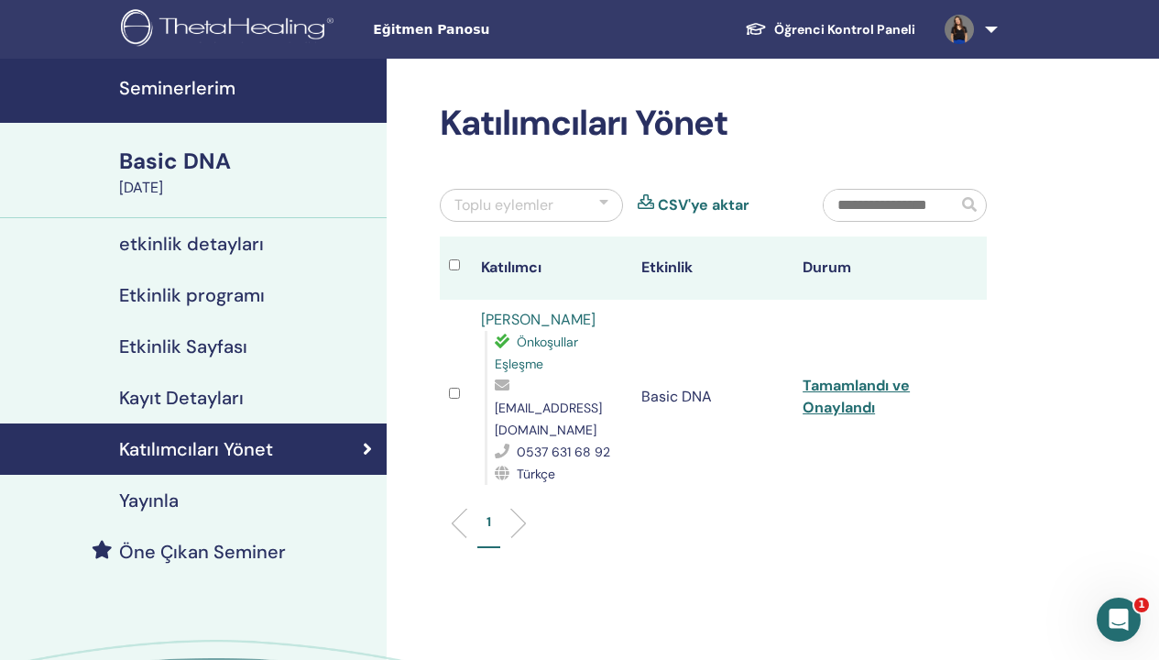
click at [203, 449] on h4 "Katılımcıları Yönet" at bounding box center [196, 449] width 154 height 22
click at [985, 24] on link at bounding box center [967, 29] width 75 height 59
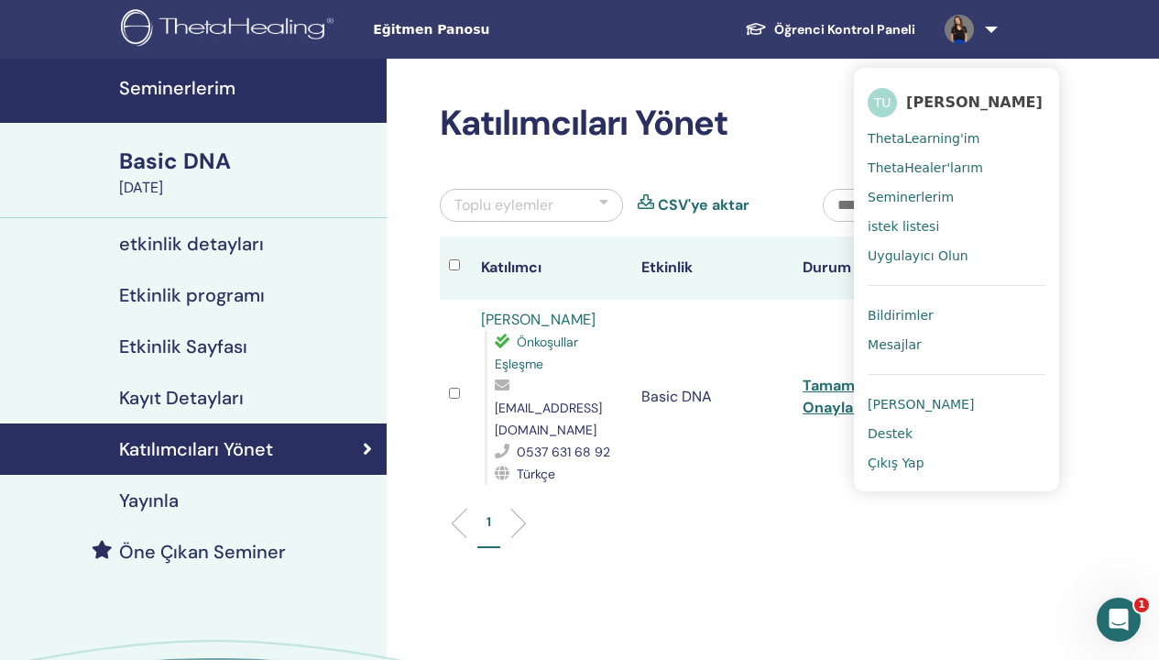
click at [899, 314] on span "Bildirimler" at bounding box center [901, 315] width 66 height 16
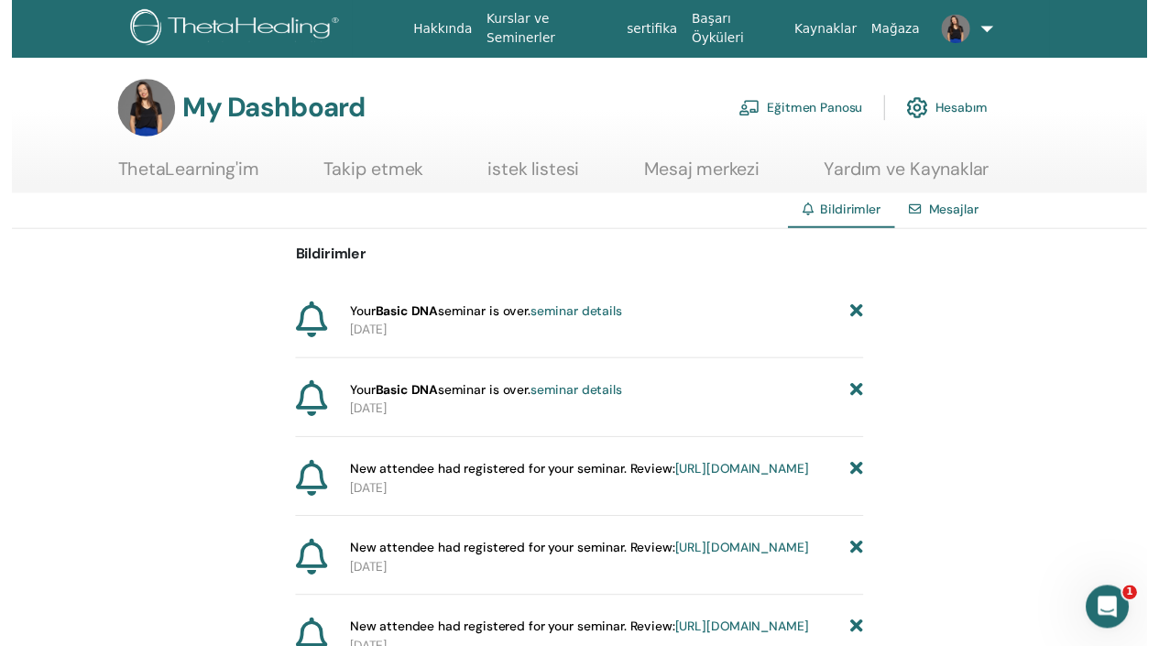
scroll to position [408, 0]
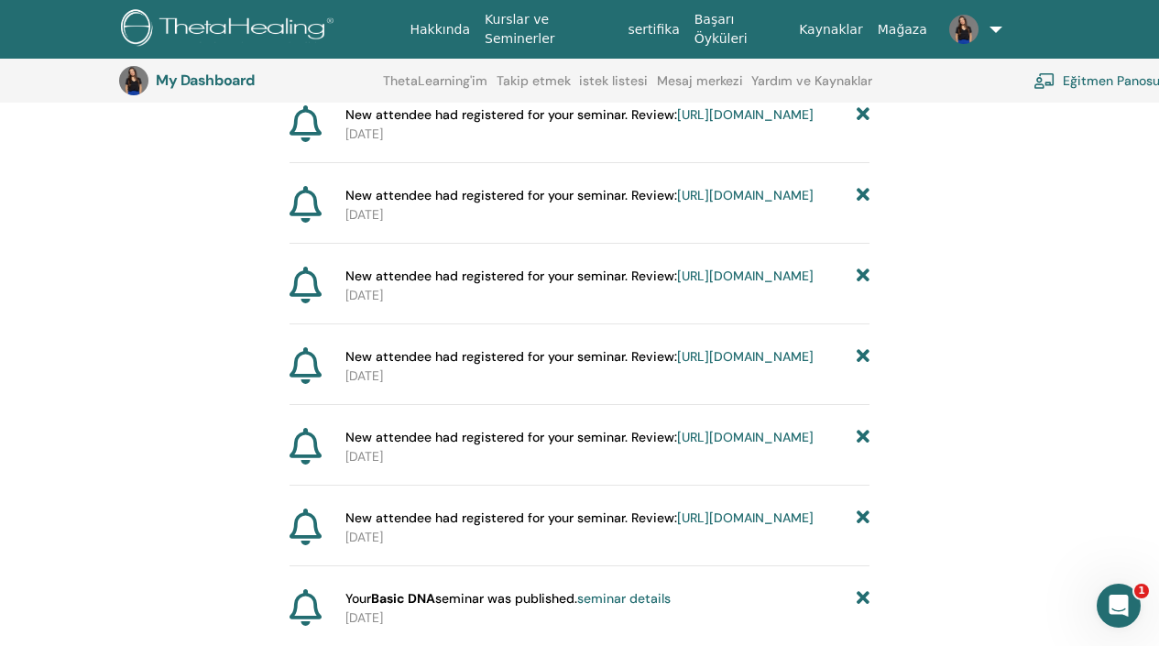
click at [677, 365] on link "[URL][DOMAIN_NAME]" at bounding box center [745, 356] width 137 height 16
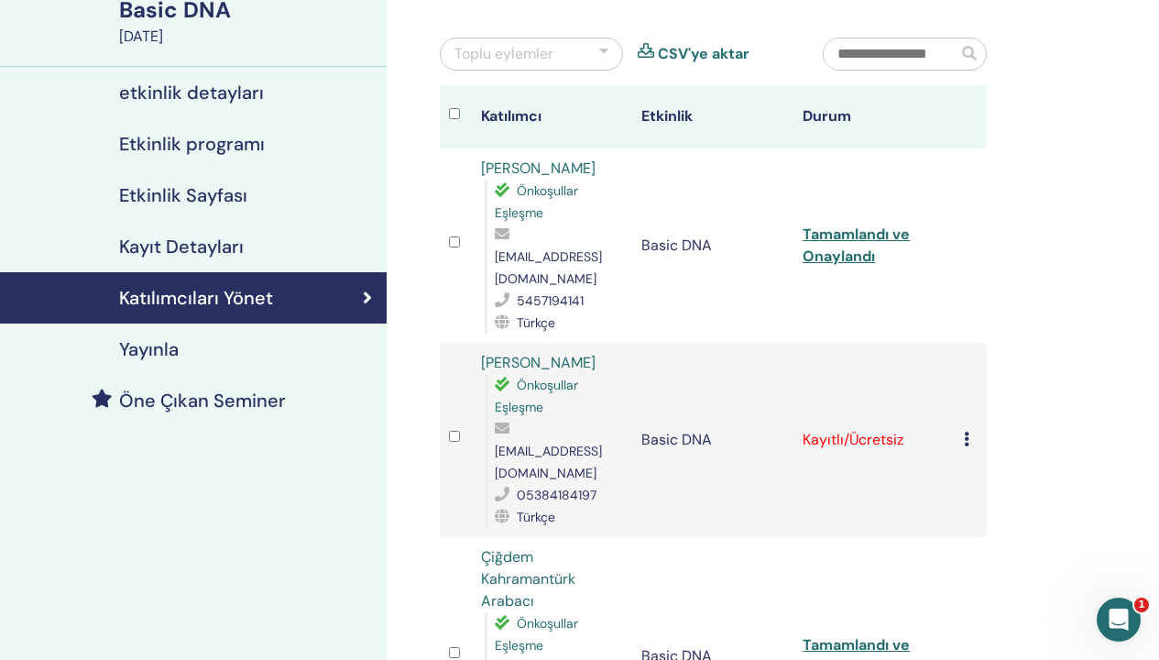
scroll to position [131, 0]
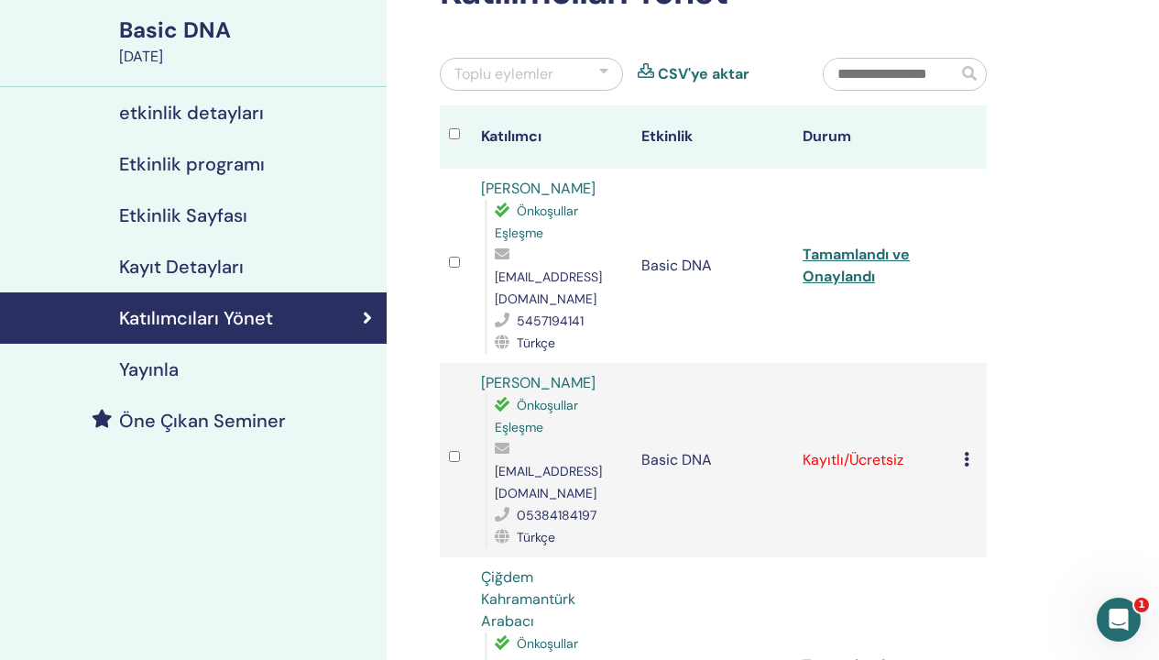
click at [237, 263] on h4 "Kayıt Detayları" at bounding box center [181, 267] width 125 height 22
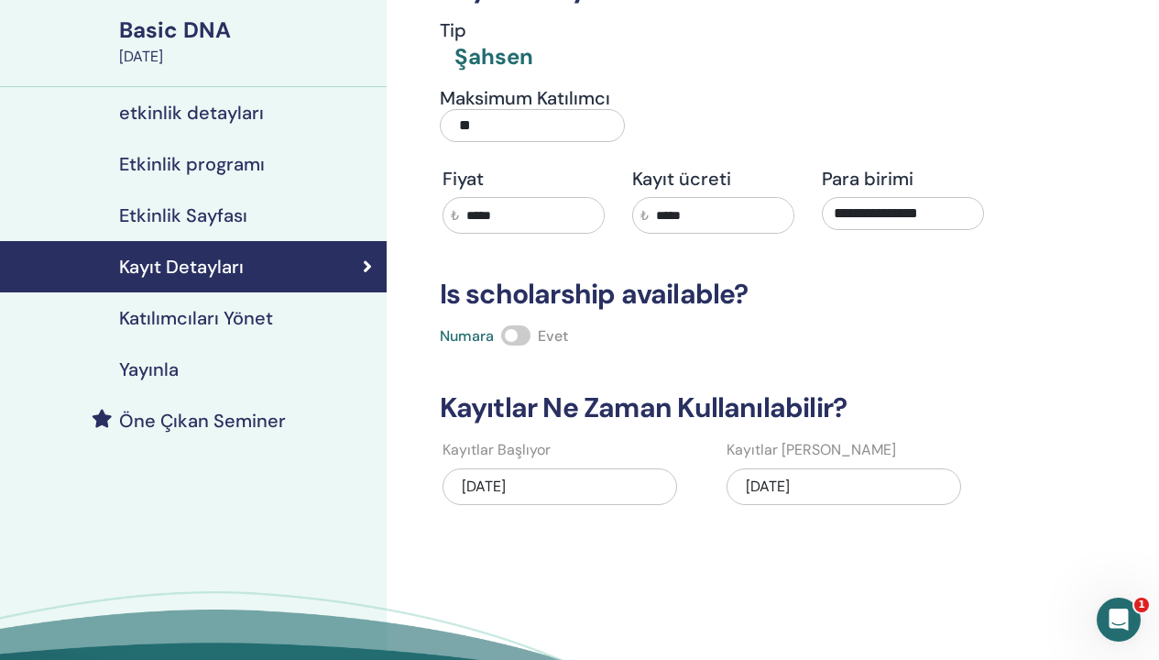
scroll to position [135, 0]
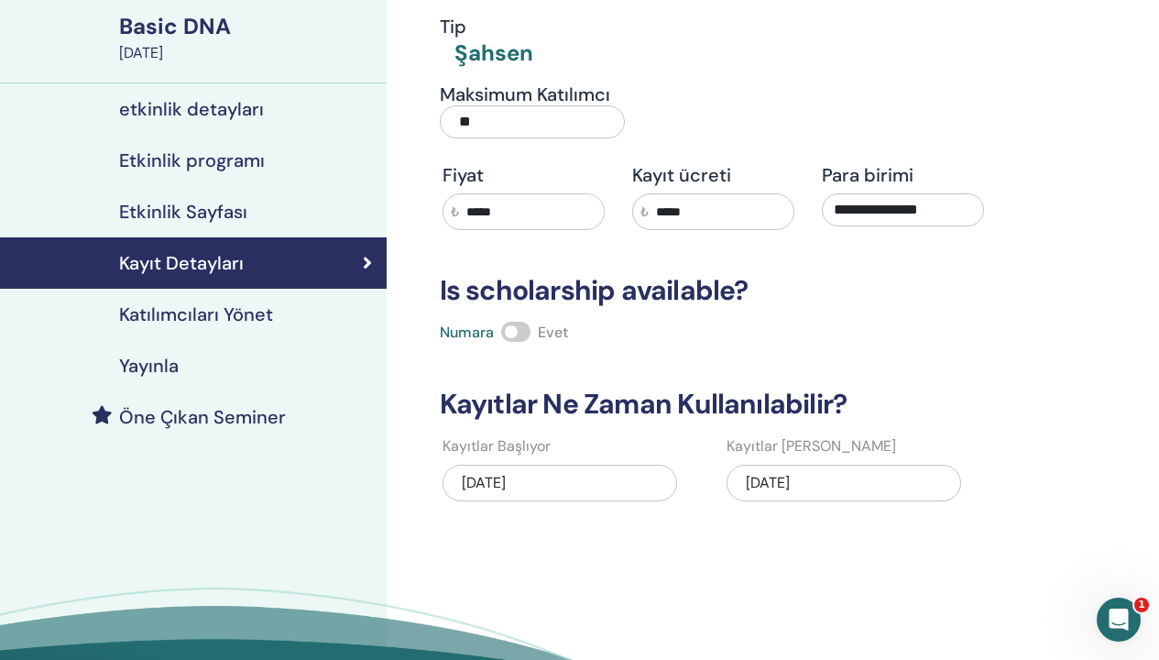
click at [786, 480] on div "09/26/2025" at bounding box center [844, 483] width 235 height 37
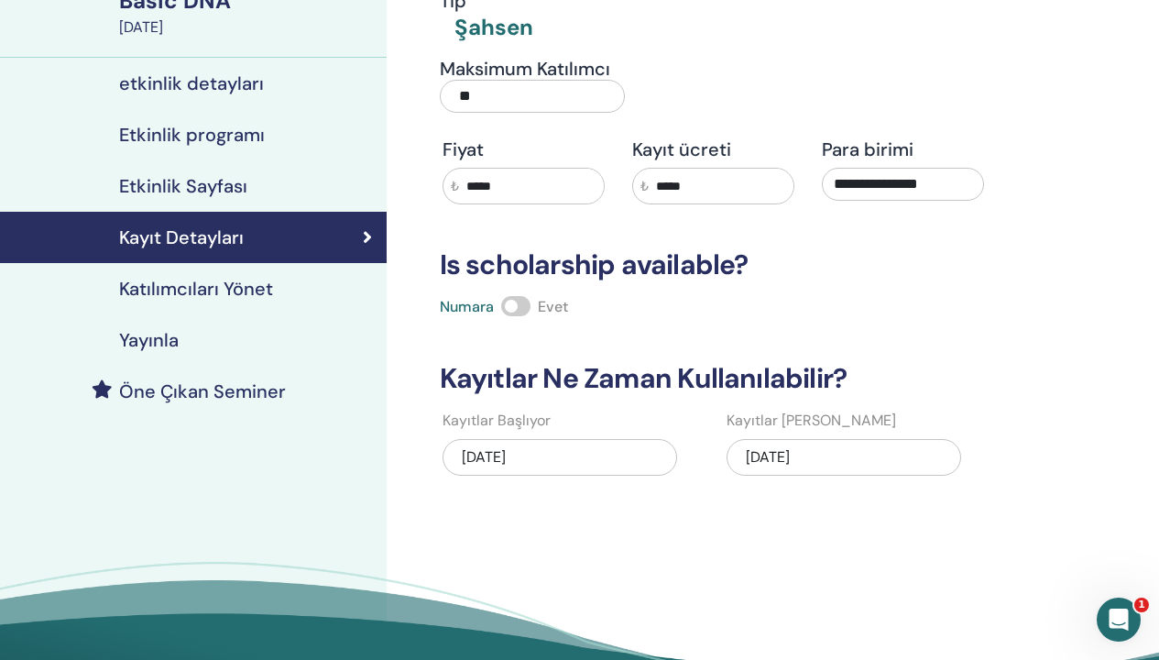
scroll to position [416, 0]
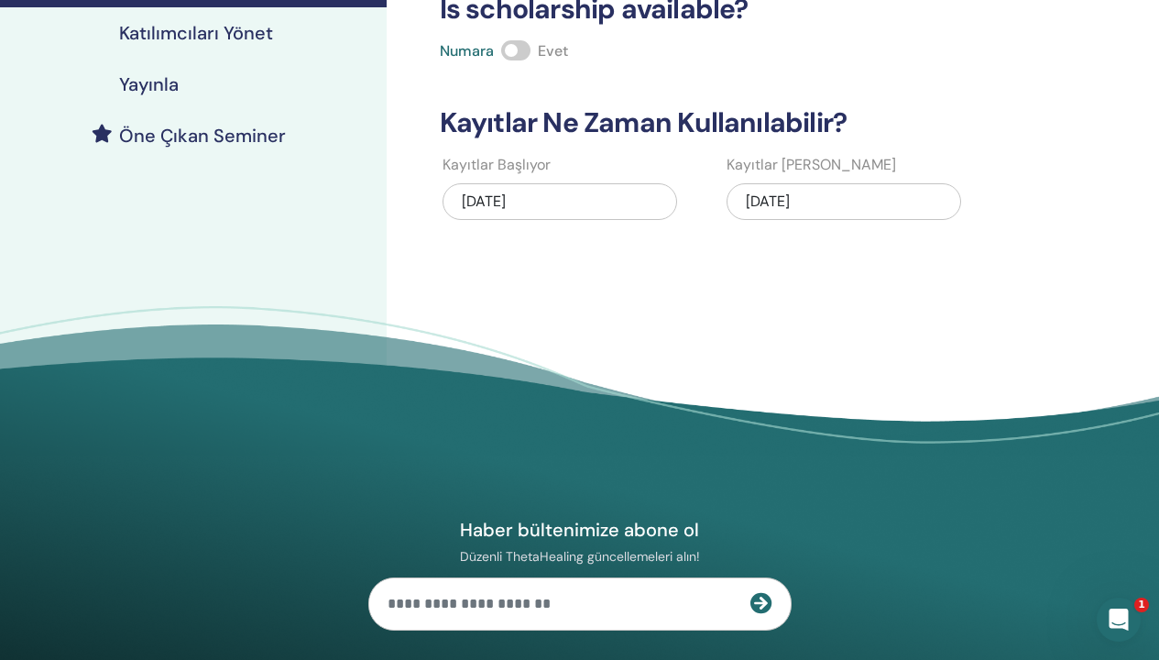
click at [793, 194] on div "09/26/2025" at bounding box center [844, 201] width 235 height 37
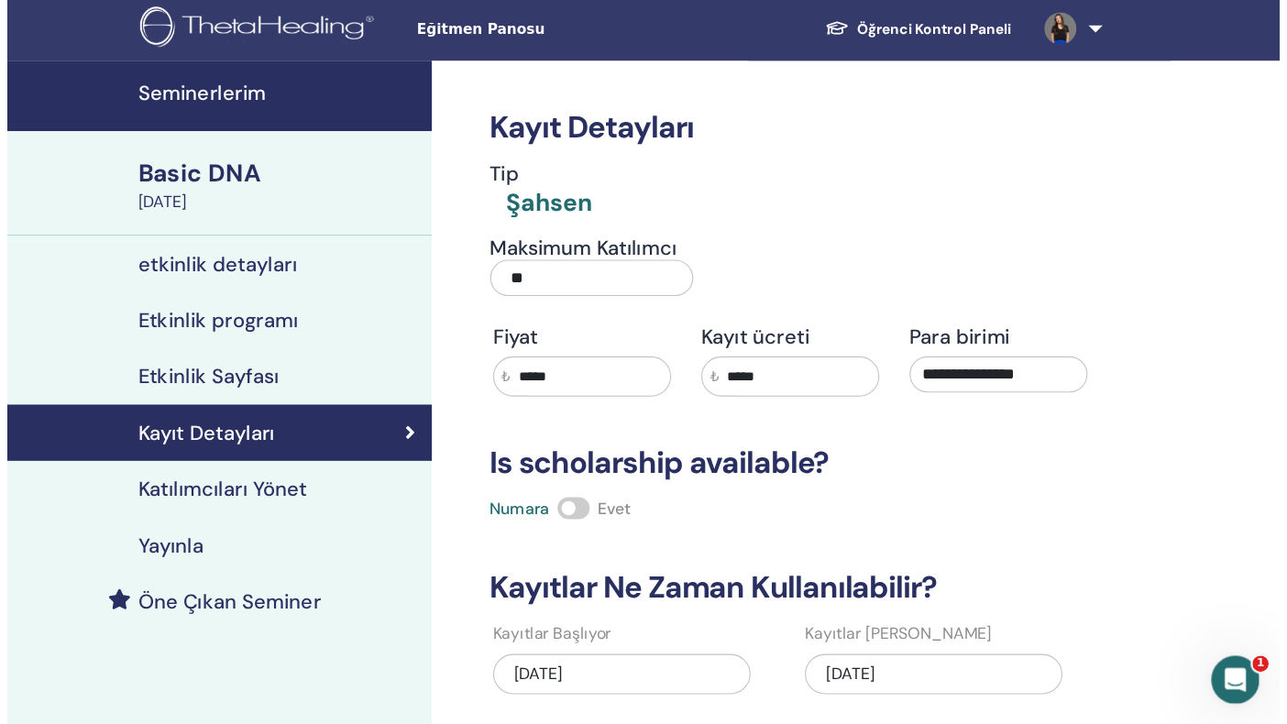
scroll to position [42, 0]
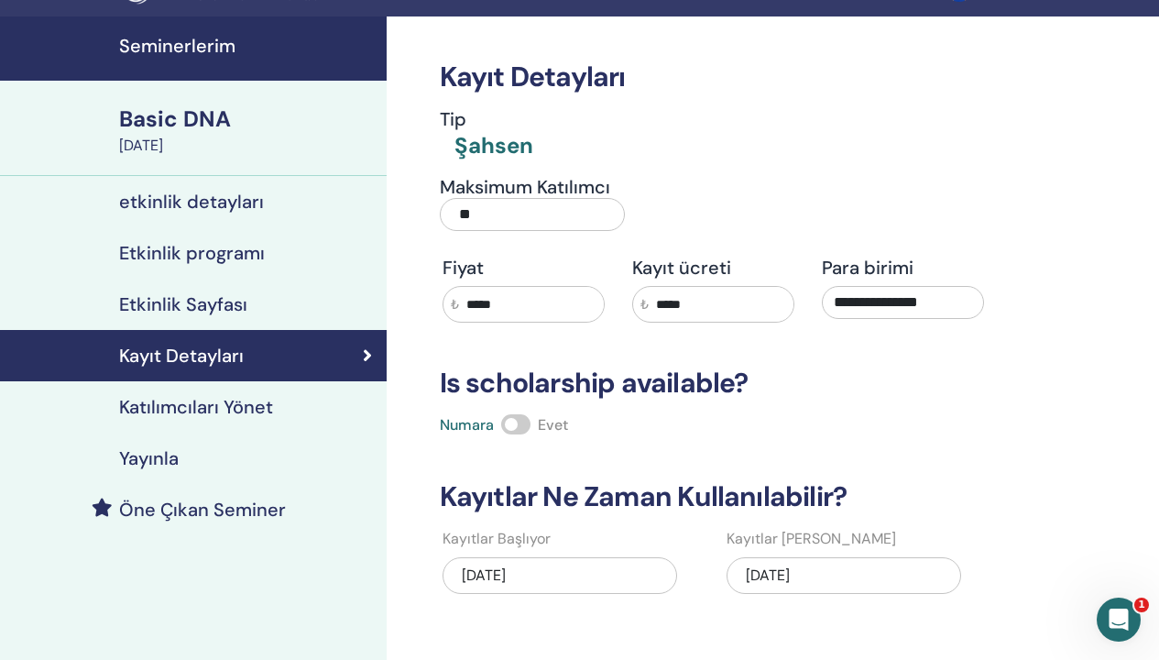
click at [224, 307] on h4 "Etkinlik Sayfası" at bounding box center [183, 304] width 128 height 22
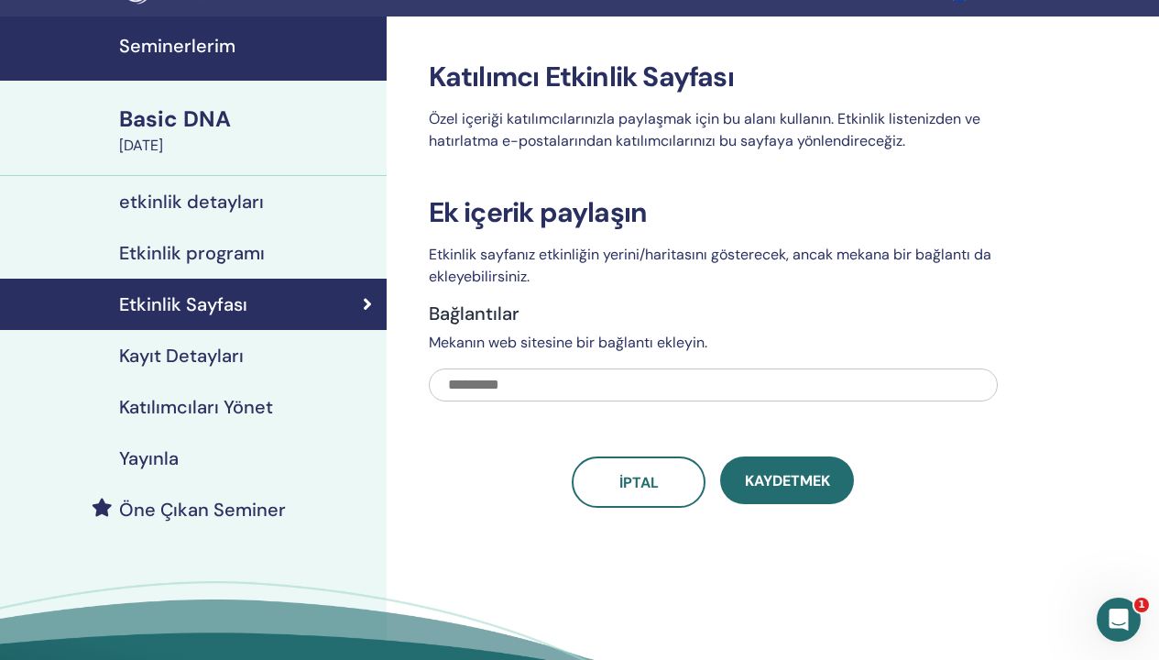
click at [224, 252] on h4 "Etkinlik programı" at bounding box center [192, 253] width 146 height 22
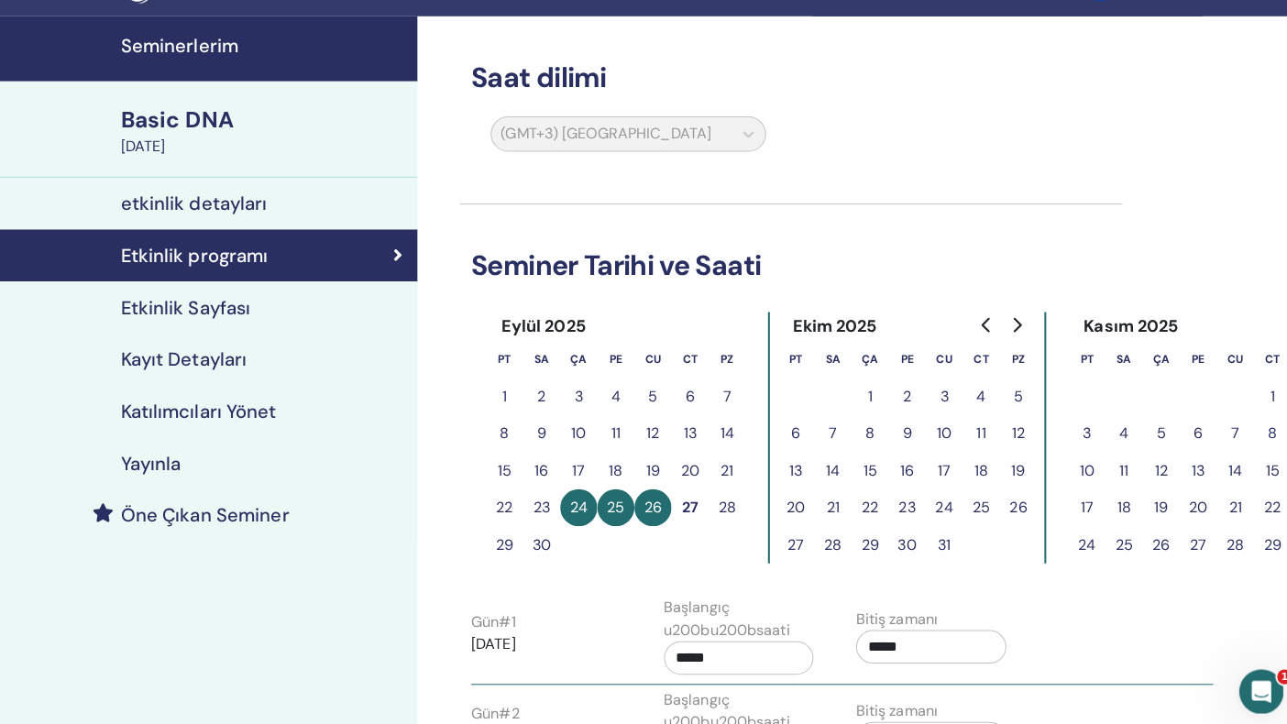
click at [683, 502] on button "27" at bounding box center [682, 502] width 37 height 37
click at [230, 306] on h4 "Etkinlik Sayfası" at bounding box center [183, 304] width 128 height 22
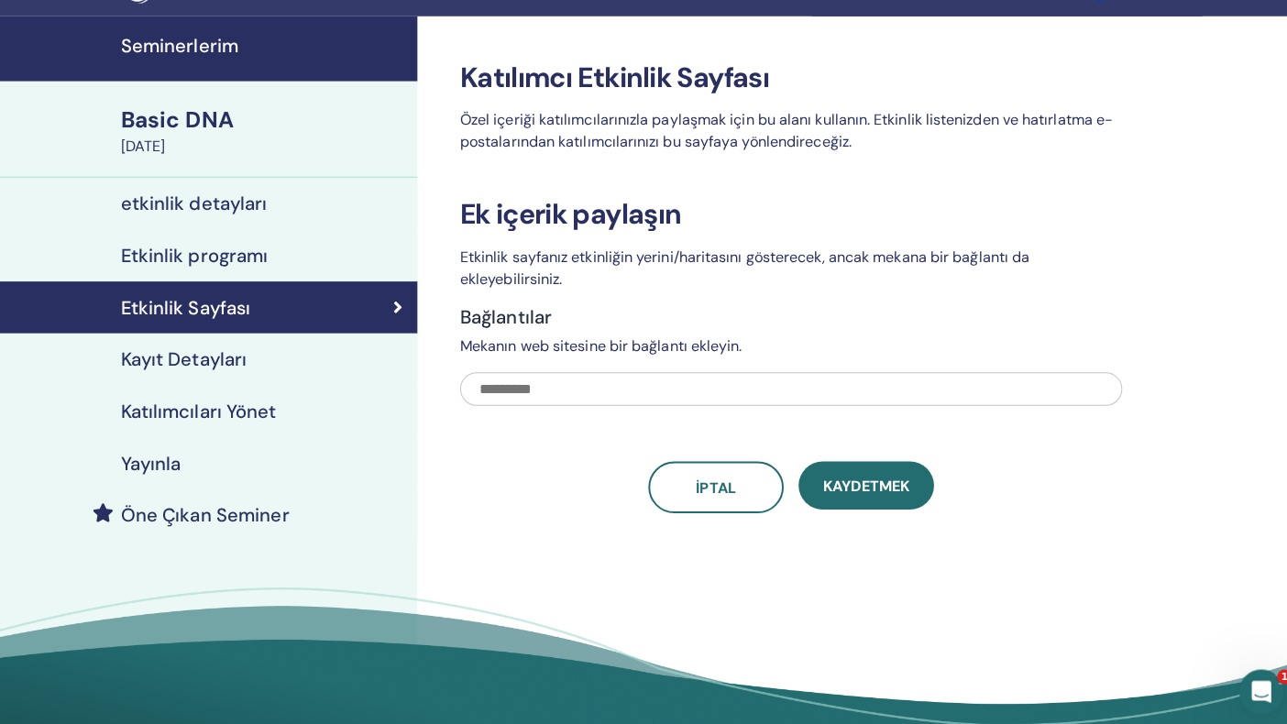
click at [173, 340] on link "Kayıt Detayları" at bounding box center [206, 355] width 412 height 51
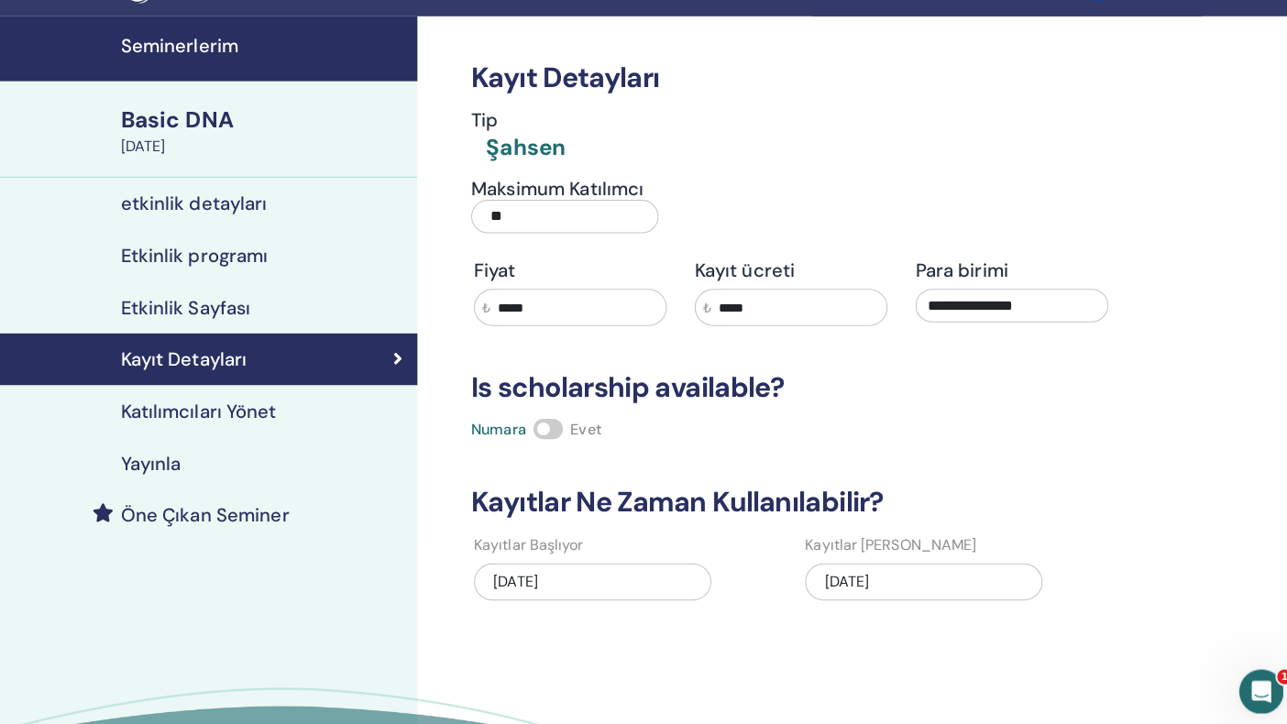
click at [611, 572] on div "09/23/2025" at bounding box center [585, 575] width 235 height 37
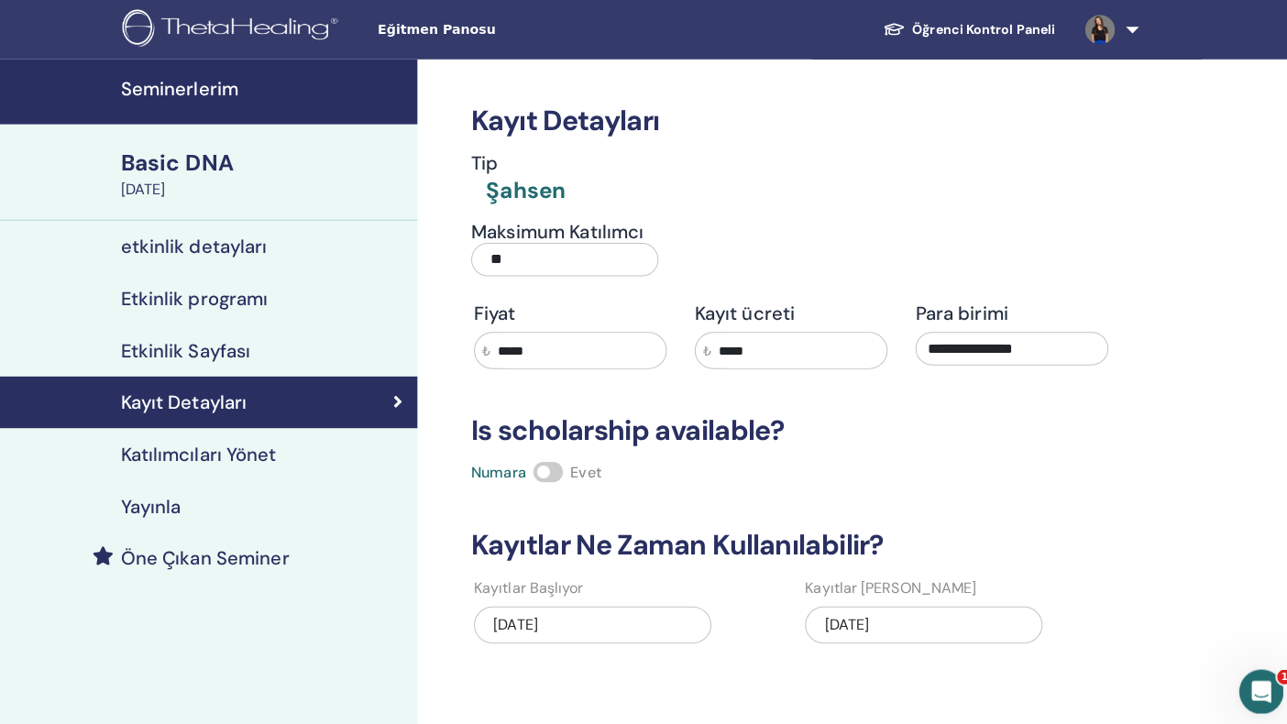
click at [225, 160] on div "Basic DNA" at bounding box center [260, 161] width 282 height 31
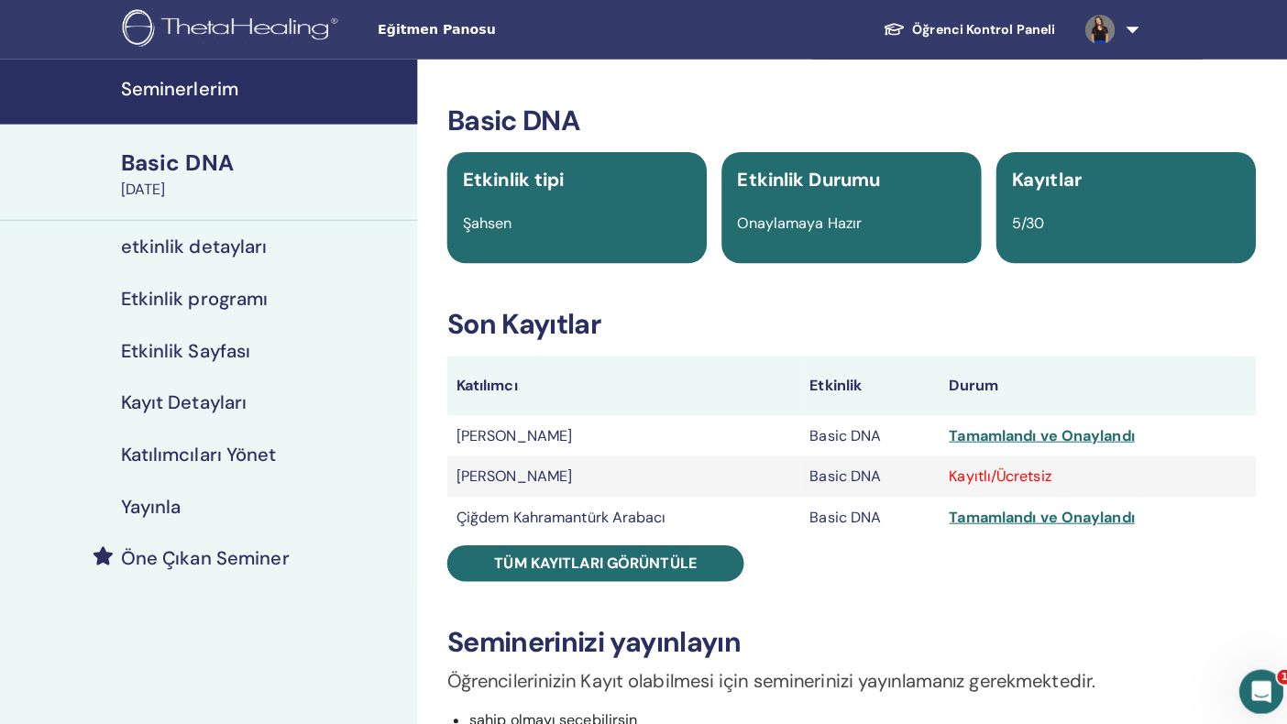
click at [194, 401] on h4 "Kayıt Detayları" at bounding box center [181, 398] width 125 height 22
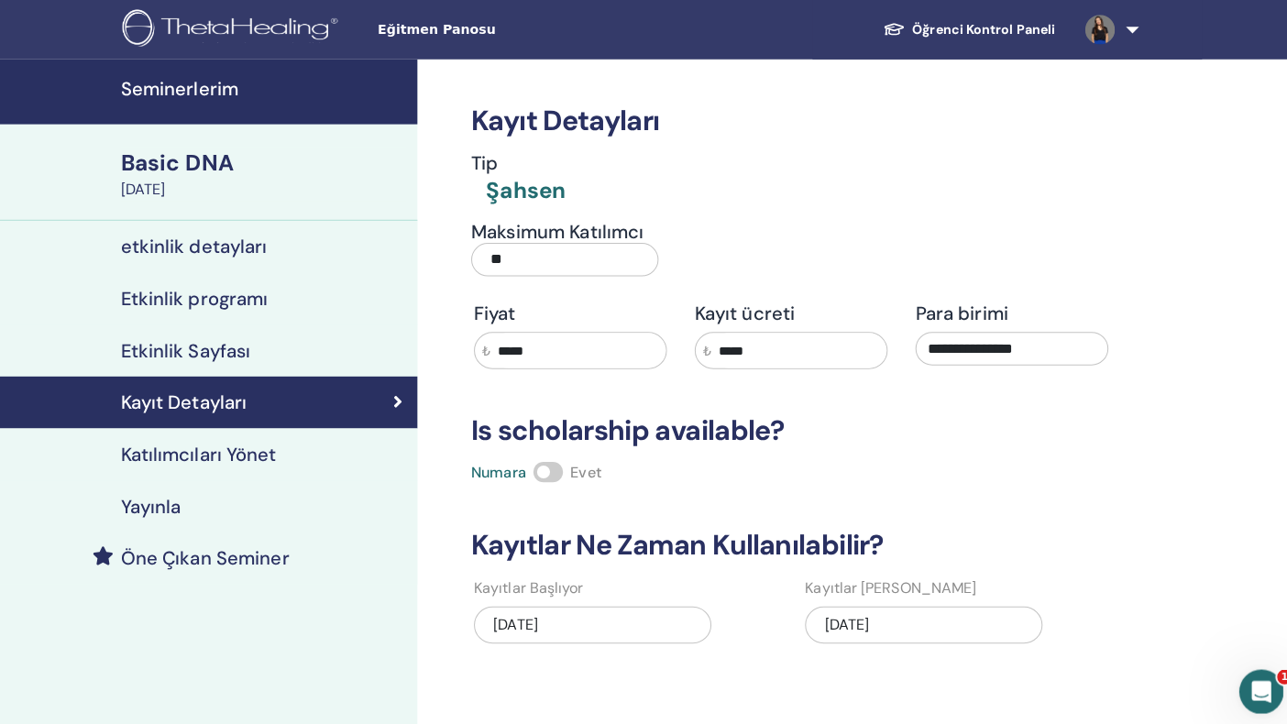
click at [227, 165] on div "Basic DNA" at bounding box center [260, 161] width 282 height 31
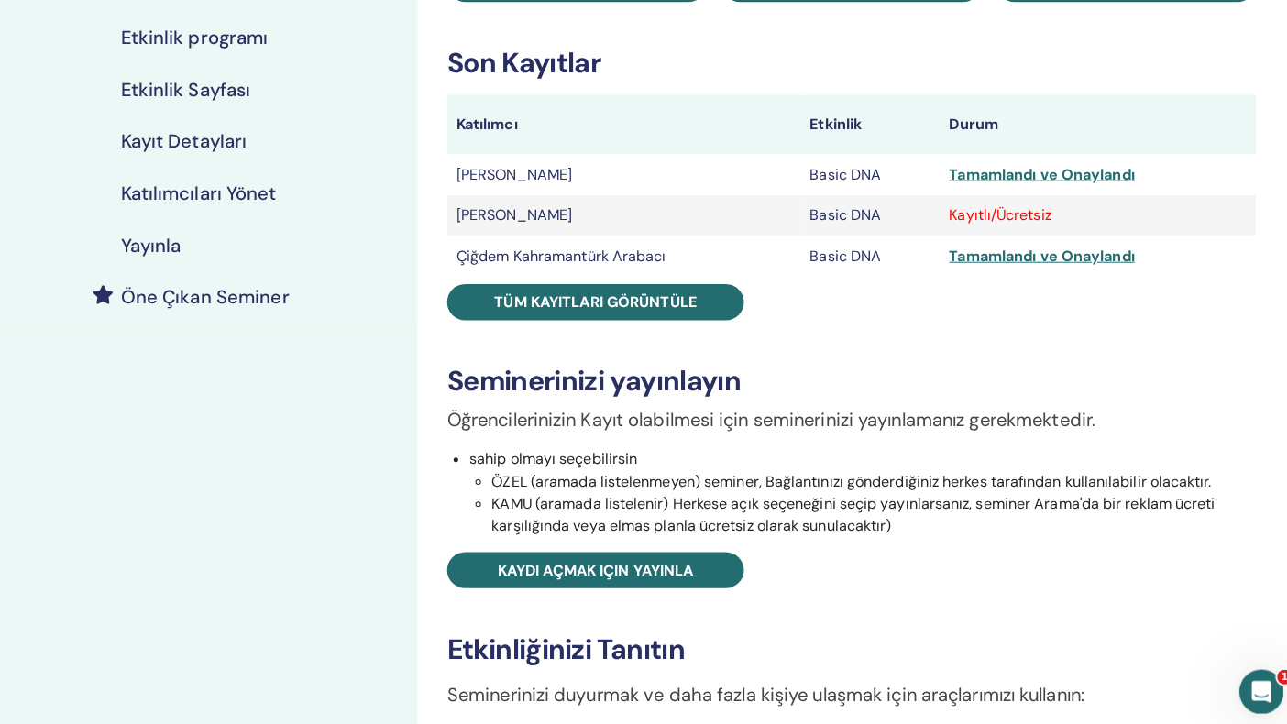
scroll to position [122, 0]
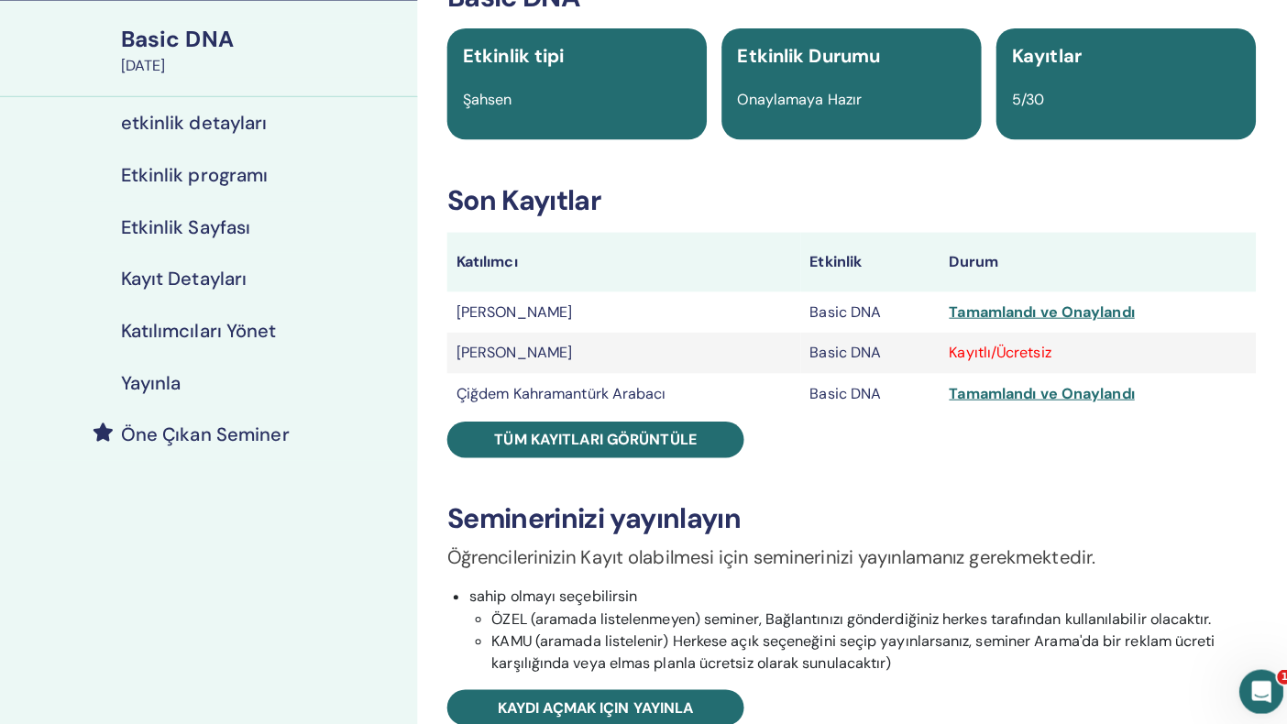
click at [230, 172] on h4 "Etkinlik programı" at bounding box center [192, 173] width 146 height 22
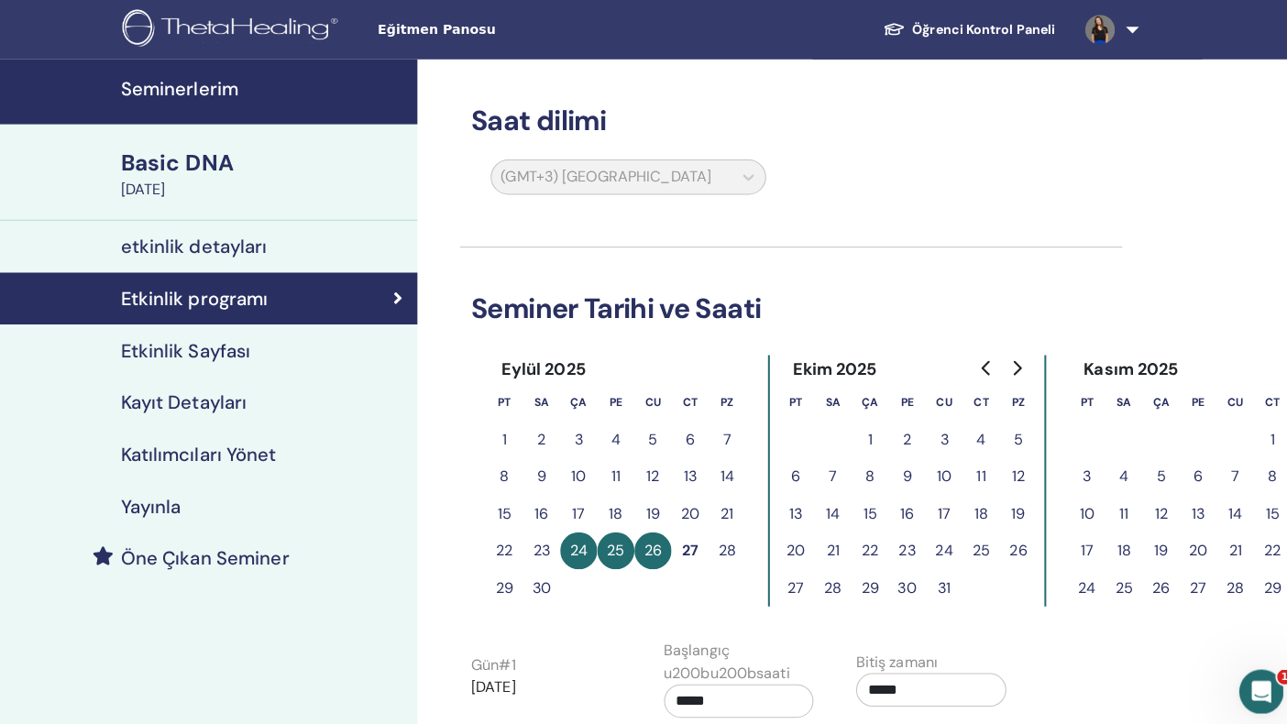
click at [739, 175] on div "(GMT+3) Turkey" at bounding box center [621, 179] width 294 height 42
click at [192, 163] on div "Basic DNA" at bounding box center [260, 161] width 282 height 31
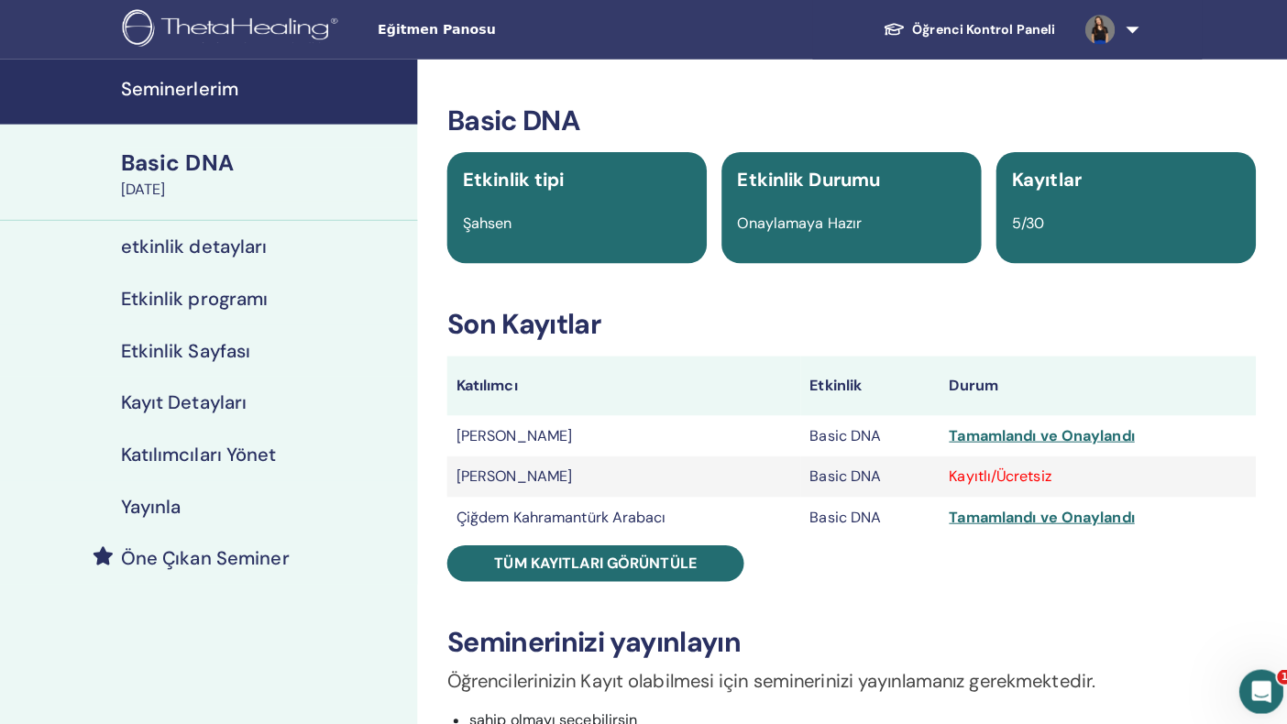
click at [212, 396] on h4 "Kayıt Detayları" at bounding box center [181, 398] width 125 height 22
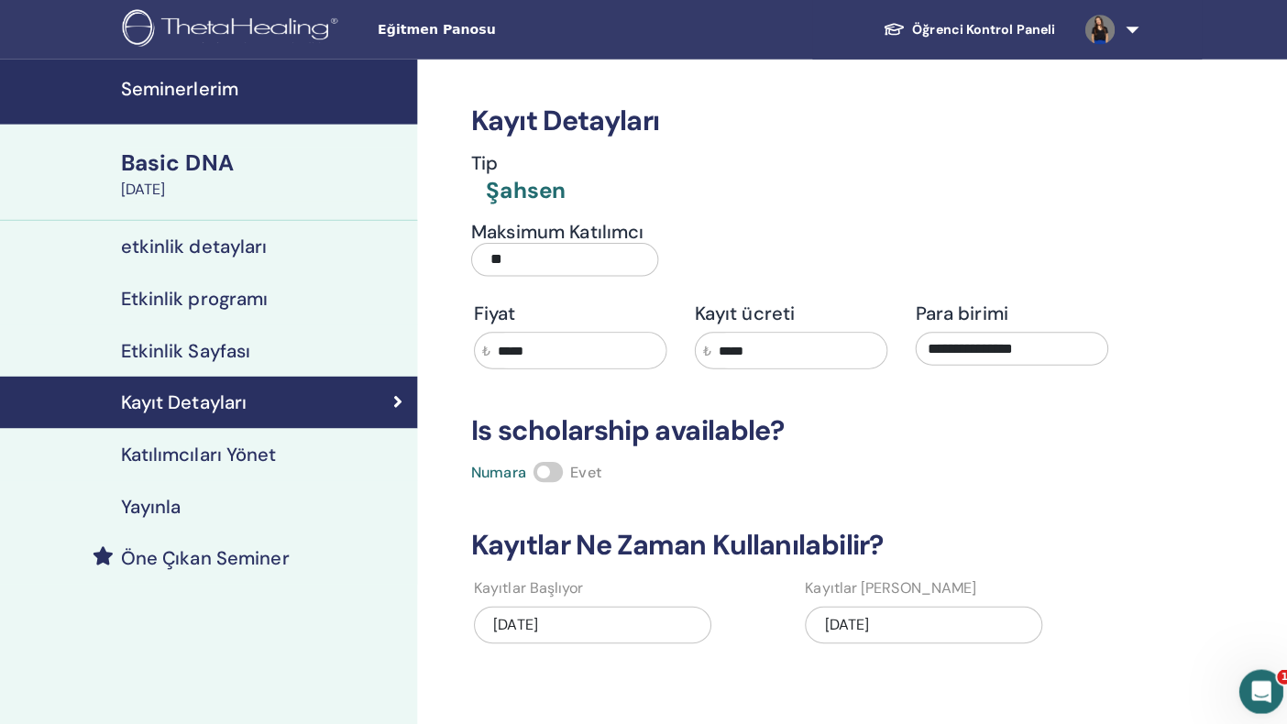
click at [196, 162] on div "Basic DNA" at bounding box center [260, 161] width 282 height 31
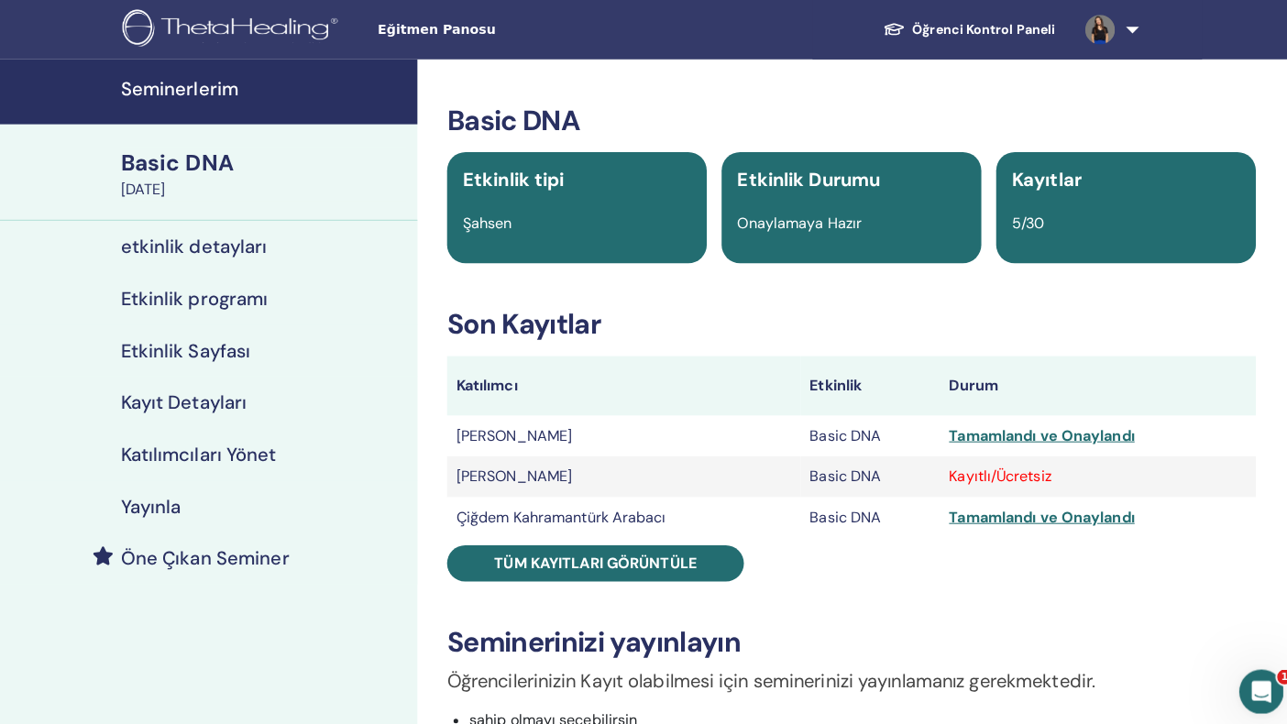
click at [816, 237] on div "Etkinlik Durumu Onaylamaya Hazır" at bounding box center [841, 205] width 257 height 110
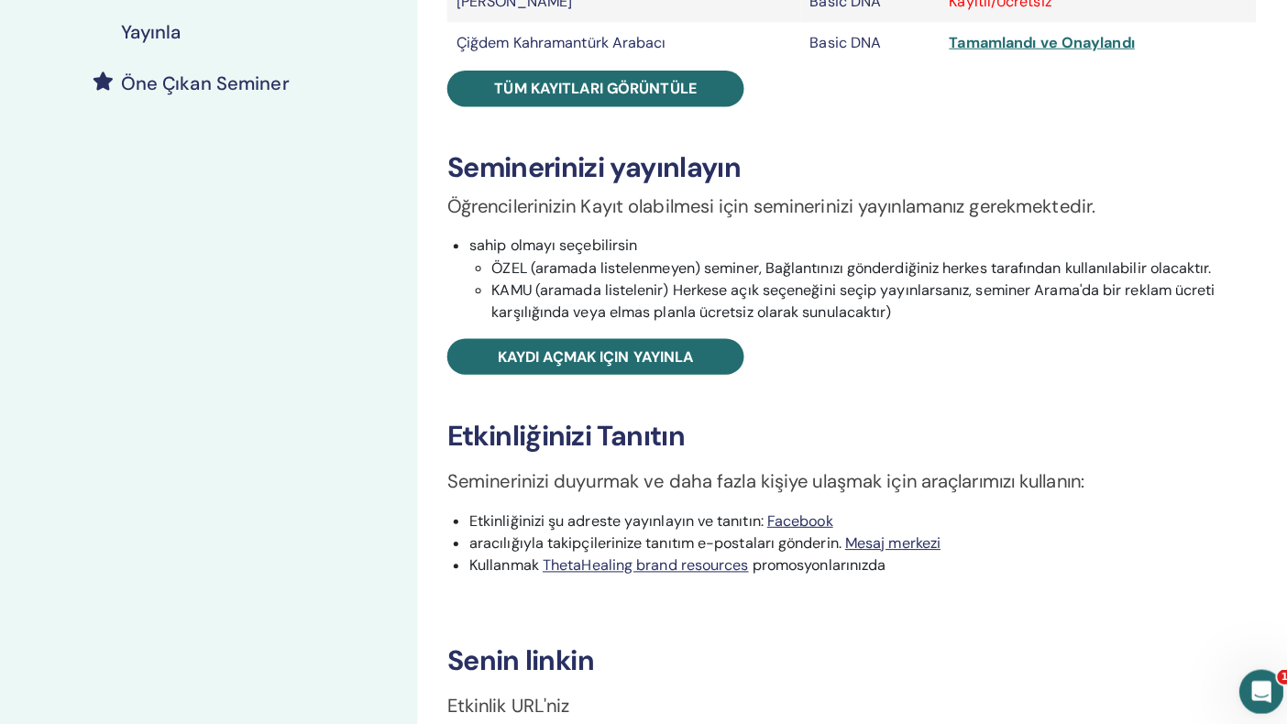
scroll to position [289, 0]
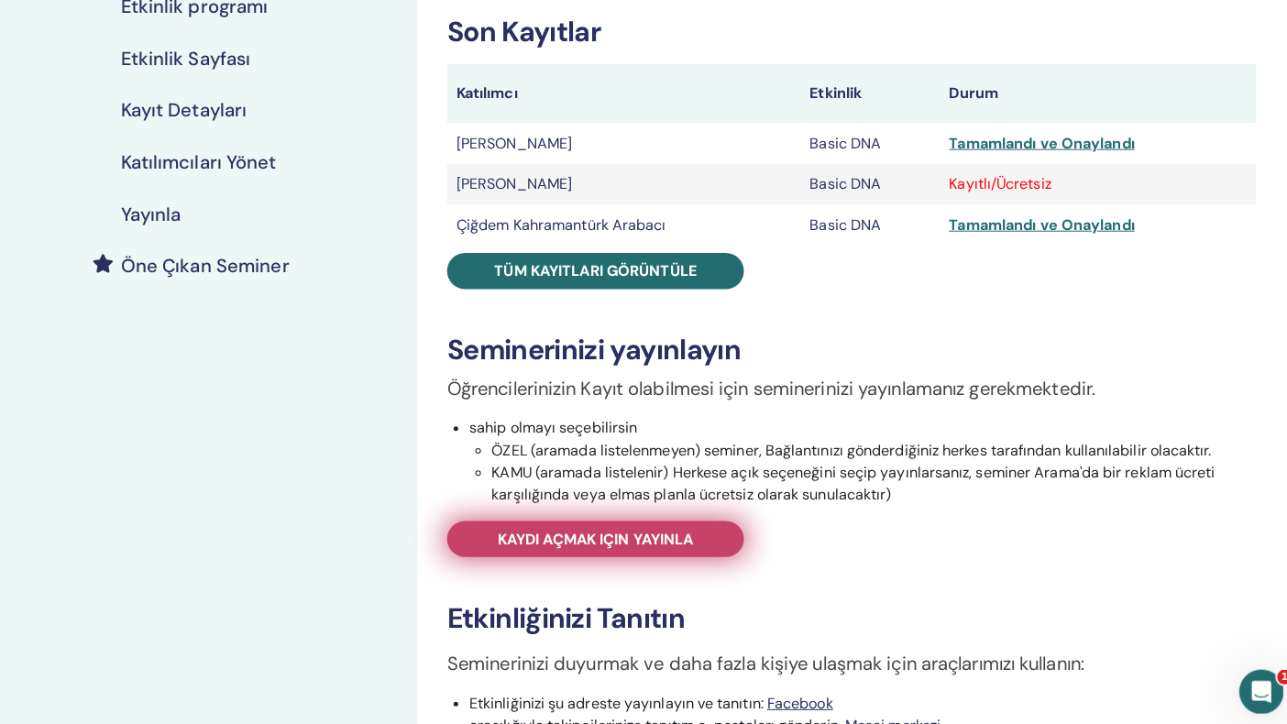
click at [665, 535] on span "Kaydı açmak için yayınla" at bounding box center [588, 532] width 193 height 19
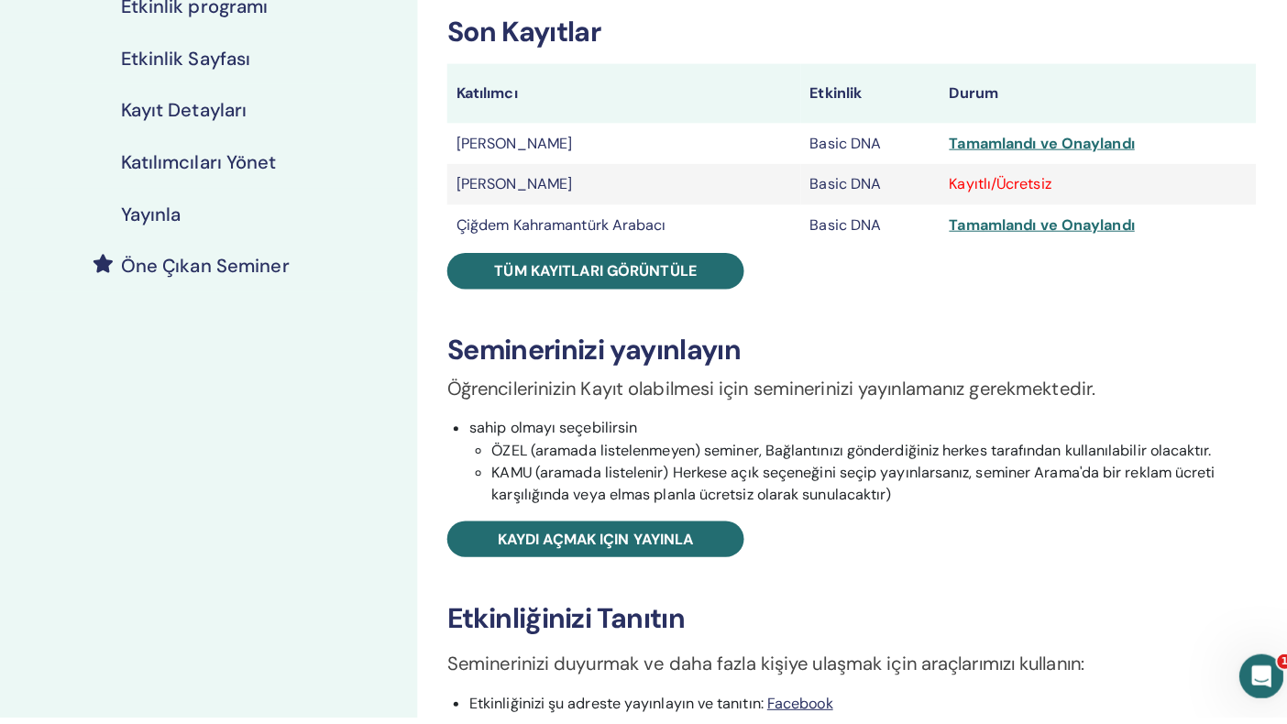
scroll to position [138, 0]
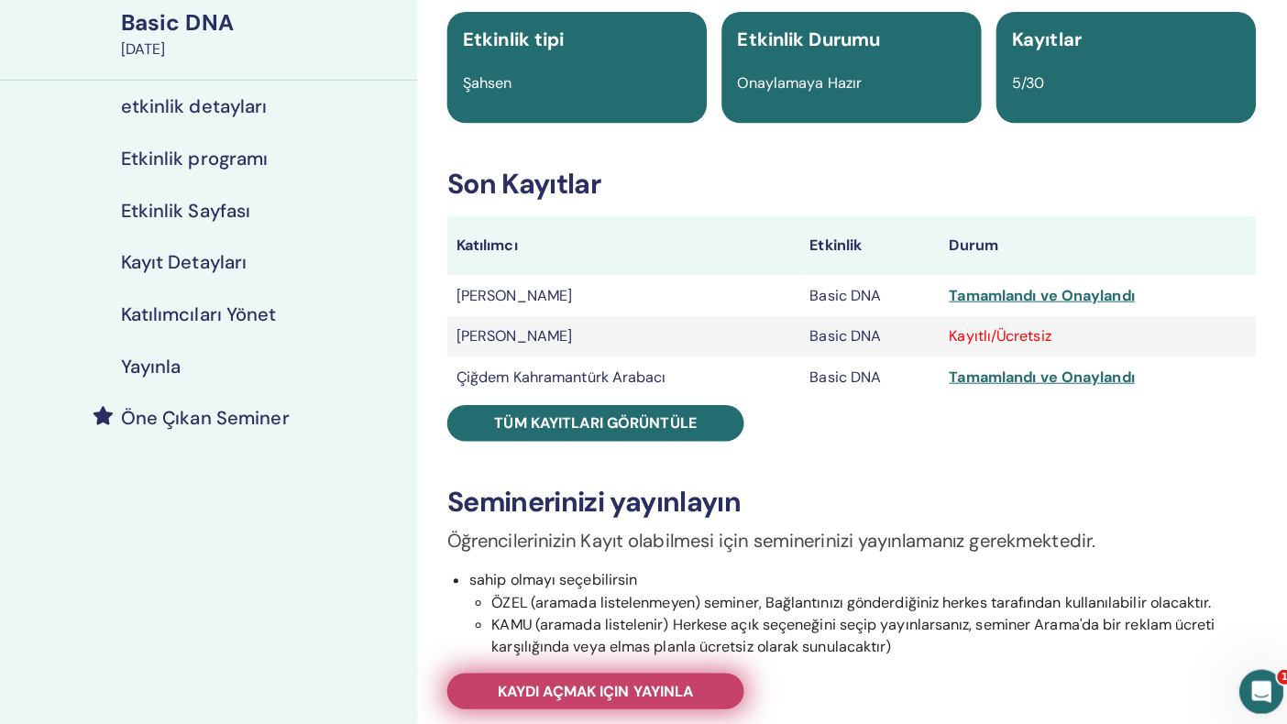
click at [629, 659] on span "Kaydı açmak için yayınla" at bounding box center [588, 683] width 193 height 19
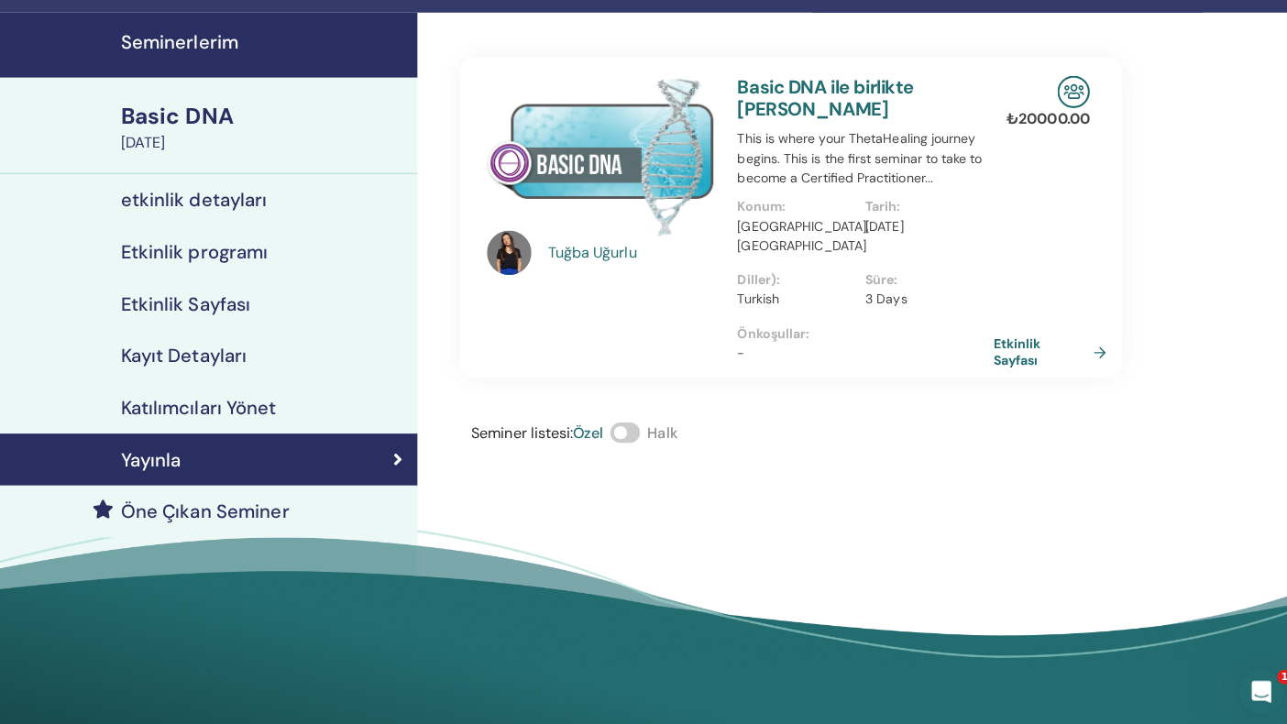
scroll to position [24, 0]
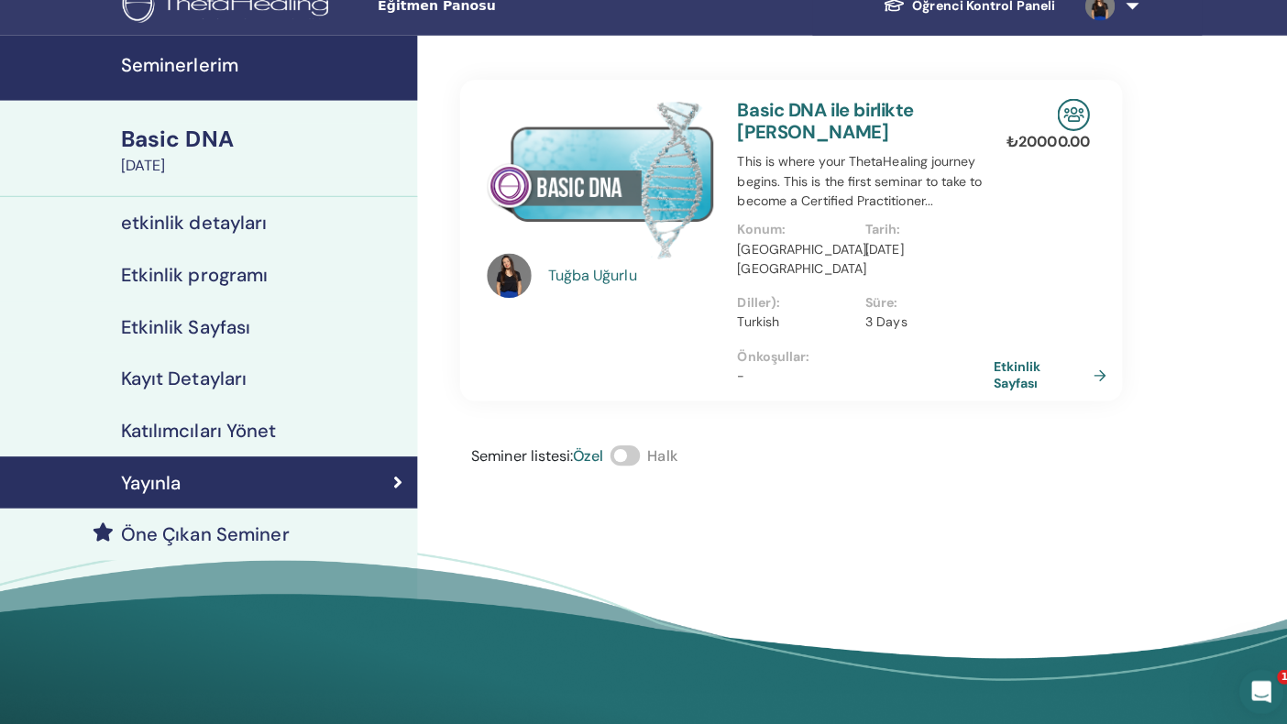
click at [185, 141] on div "Basic DNA" at bounding box center [260, 137] width 282 height 31
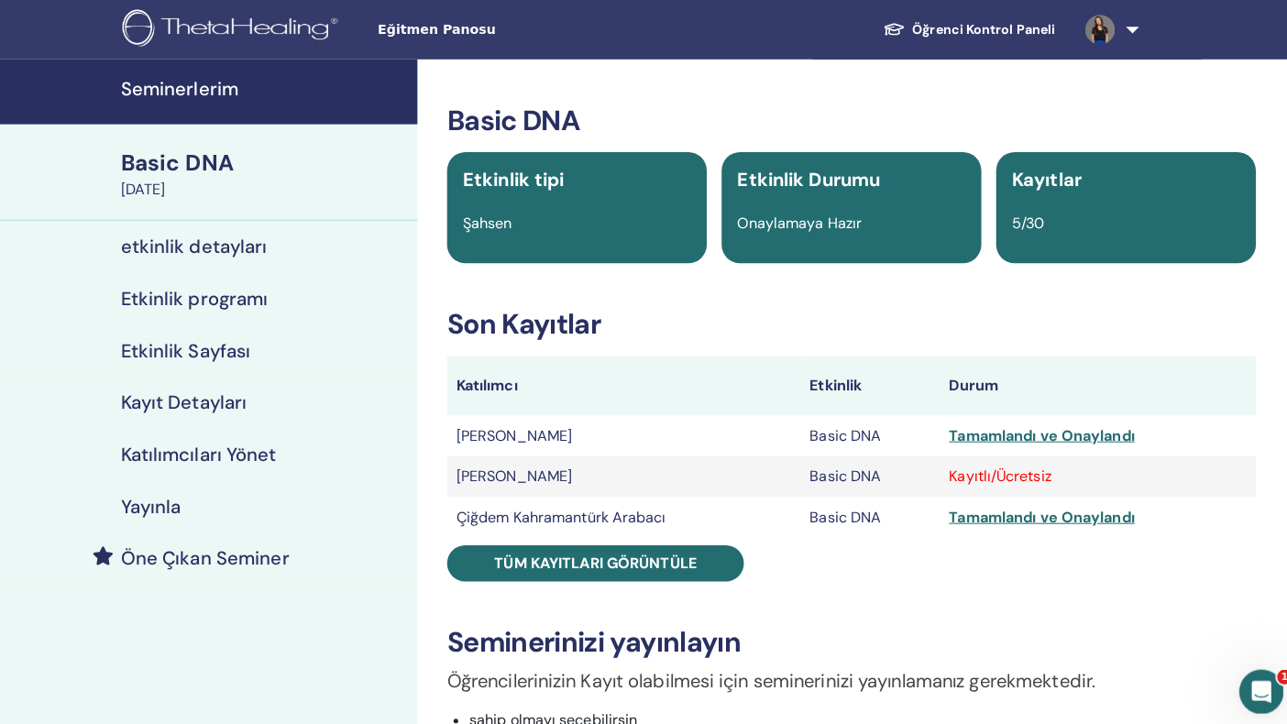
click at [949, 24] on link "Öğrenci Kontrol Paneli" at bounding box center [958, 30] width 200 height 34
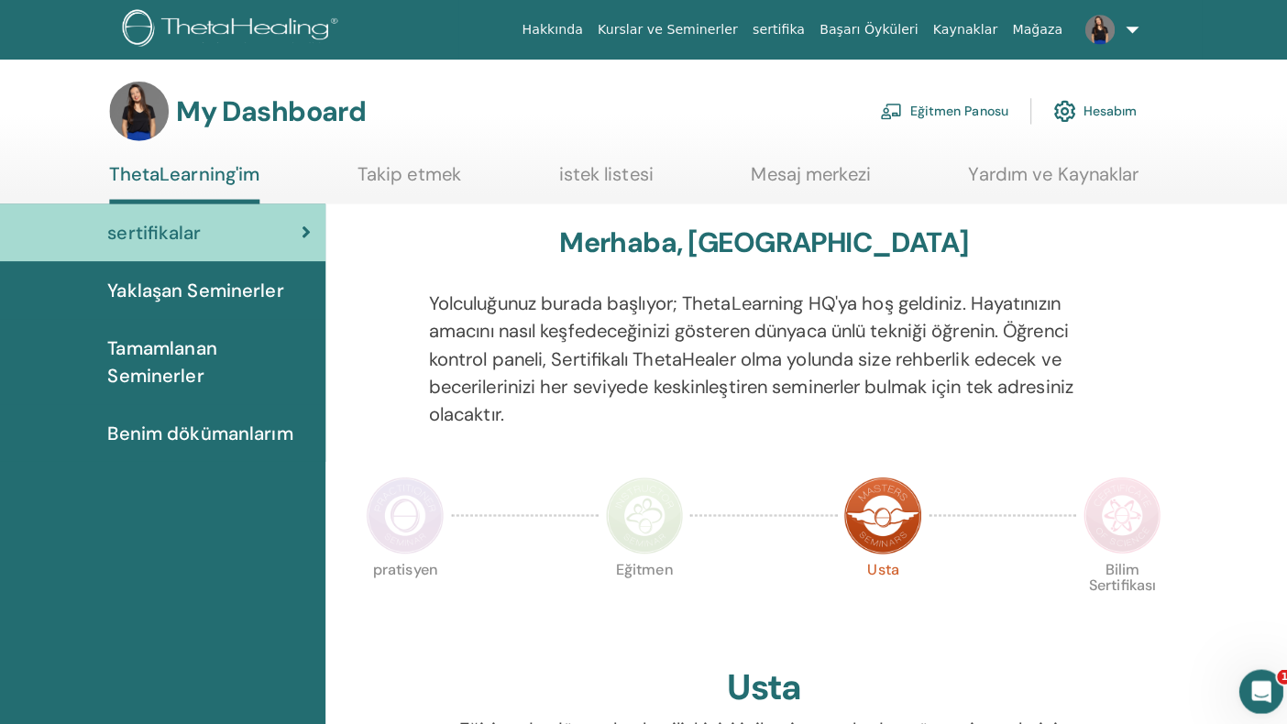
click at [202, 284] on span "Yaklaşan Seminerler" at bounding box center [193, 286] width 174 height 27
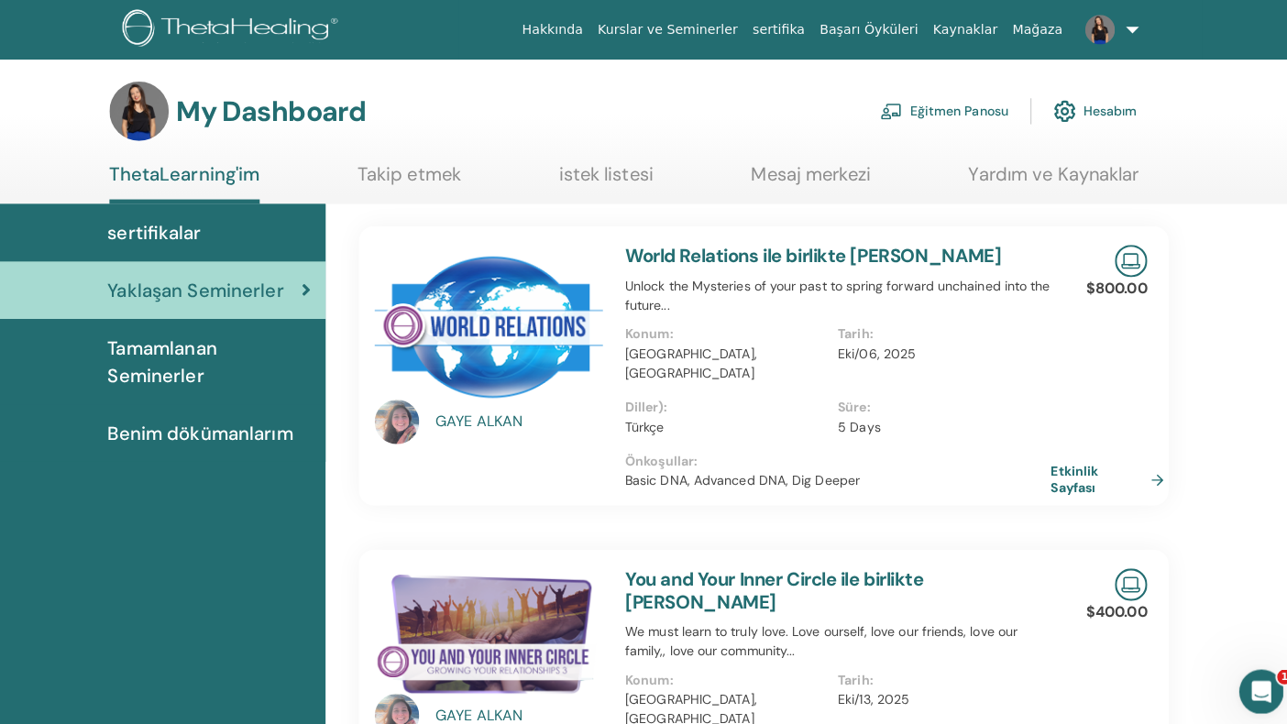
click at [175, 433] on span "Benim dökümanlarım" at bounding box center [197, 427] width 183 height 27
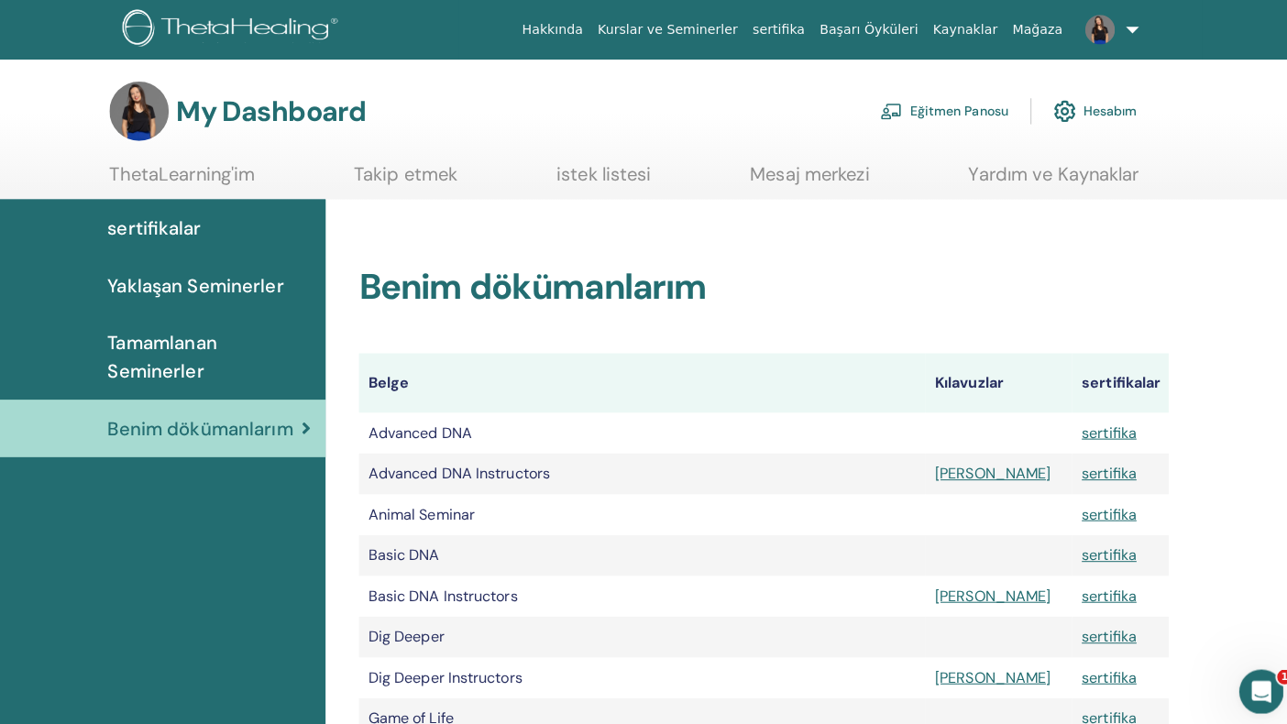
click at [709, 25] on link "Kurslar ve Seminerler" at bounding box center [659, 30] width 153 height 34
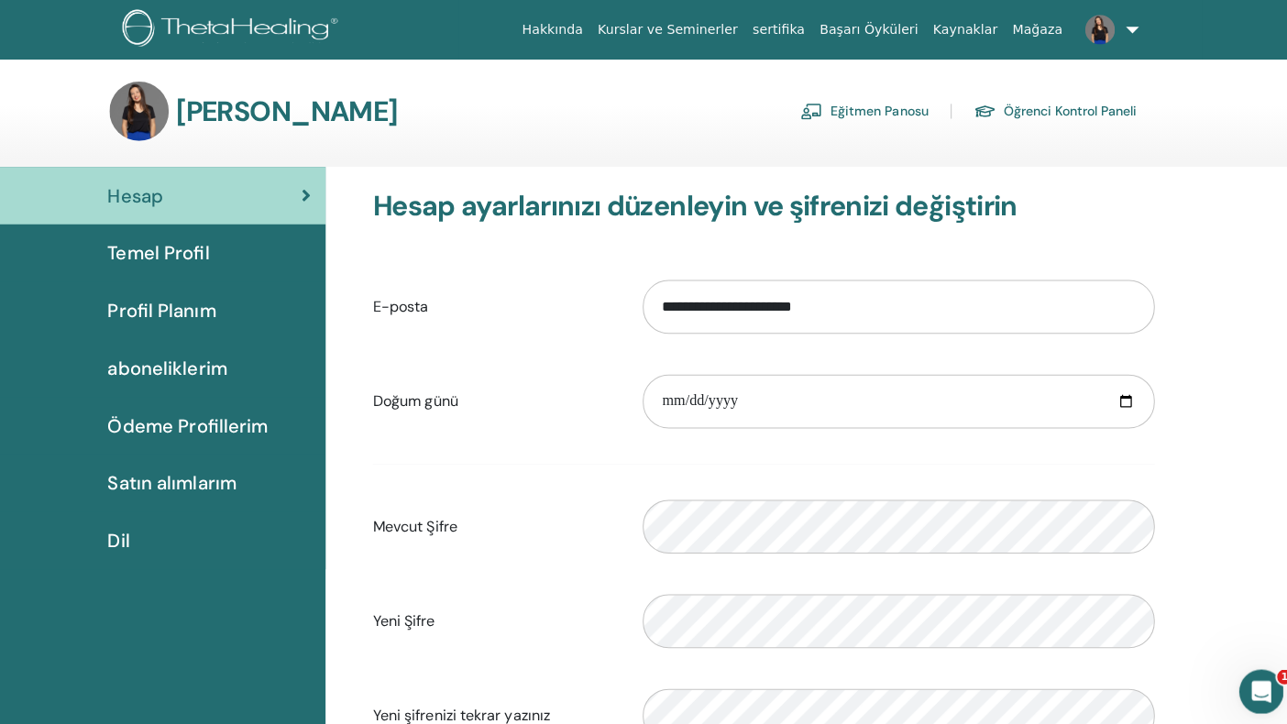
click at [175, 481] on span "Satın alımlarım" at bounding box center [169, 477] width 127 height 27
